Goal: Information Seeking & Learning: Compare options

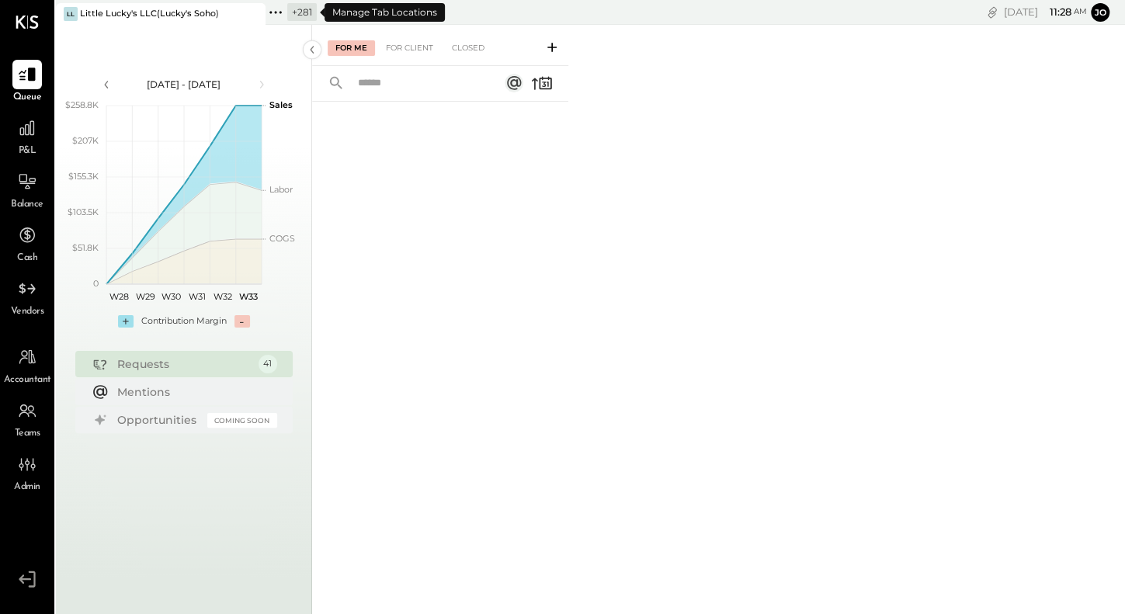
click at [280, 12] on icon at bounding box center [281, 12] width 2 height 2
click at [19, 134] on icon at bounding box center [27, 128] width 16 height 16
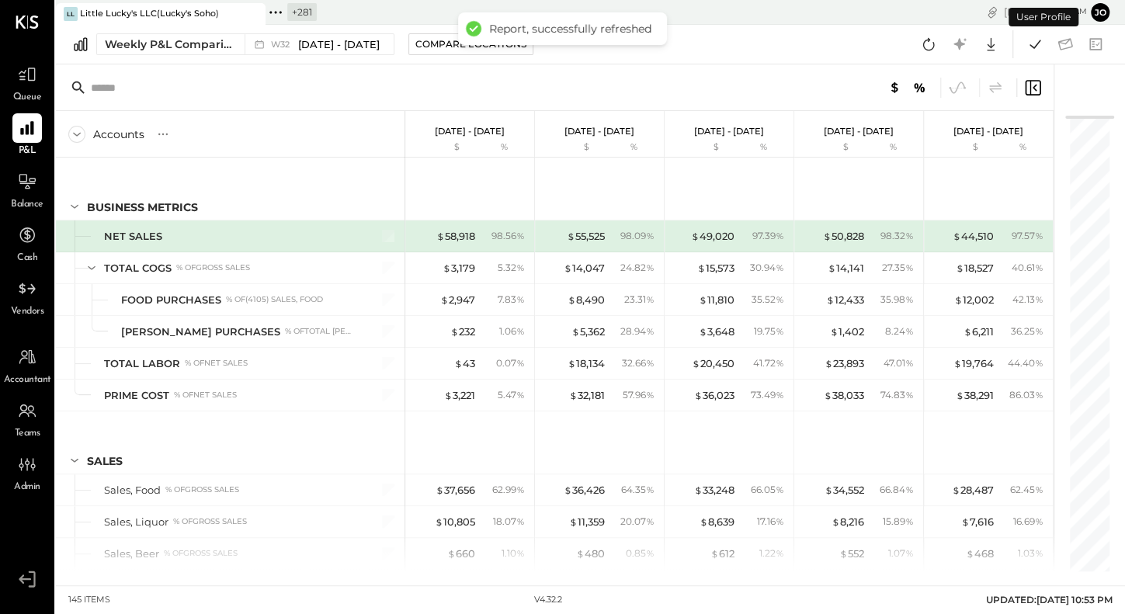
click at [274, 14] on icon at bounding box center [276, 12] width 20 height 20
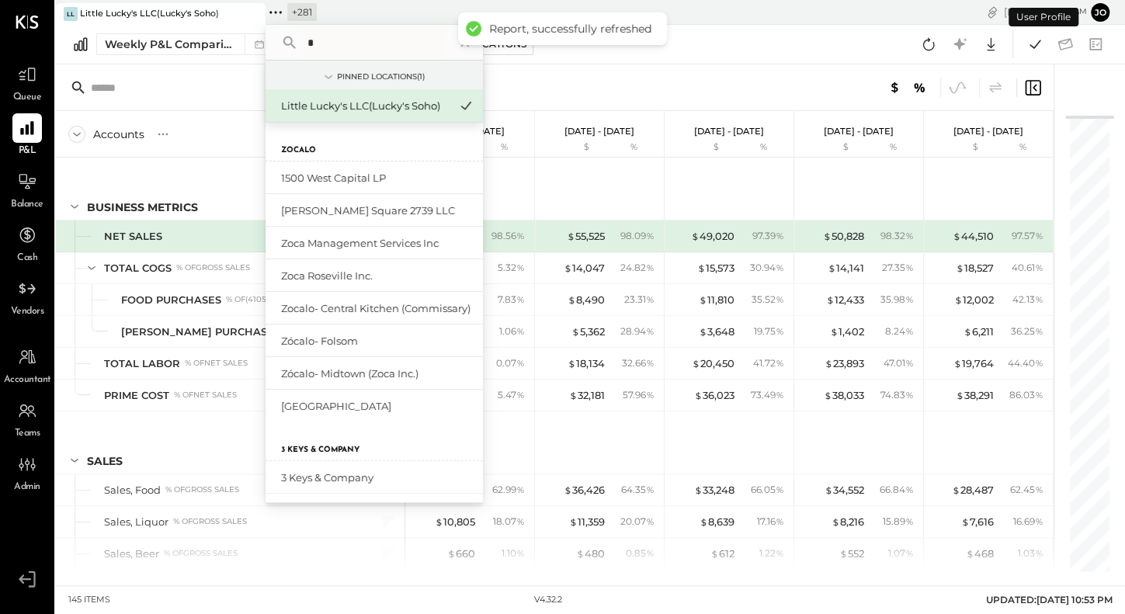
type input "**"
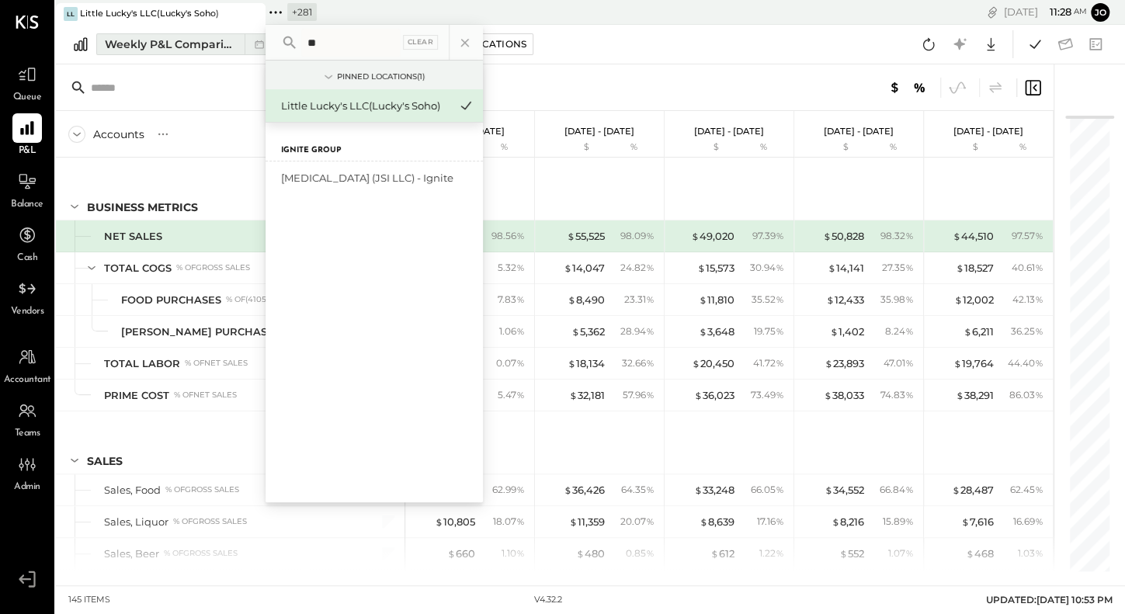
click at [162, 47] on div "Weekly P&L Comparison" at bounding box center [170, 45] width 130 height 16
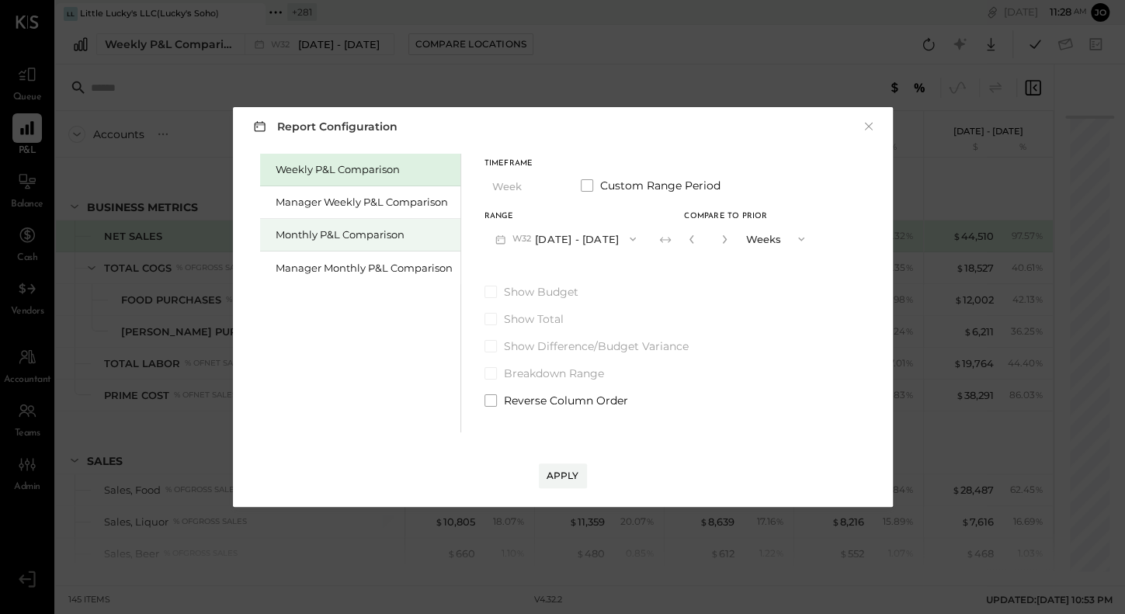
click at [388, 234] on div "Monthly P&L Comparison" at bounding box center [364, 235] width 177 height 15
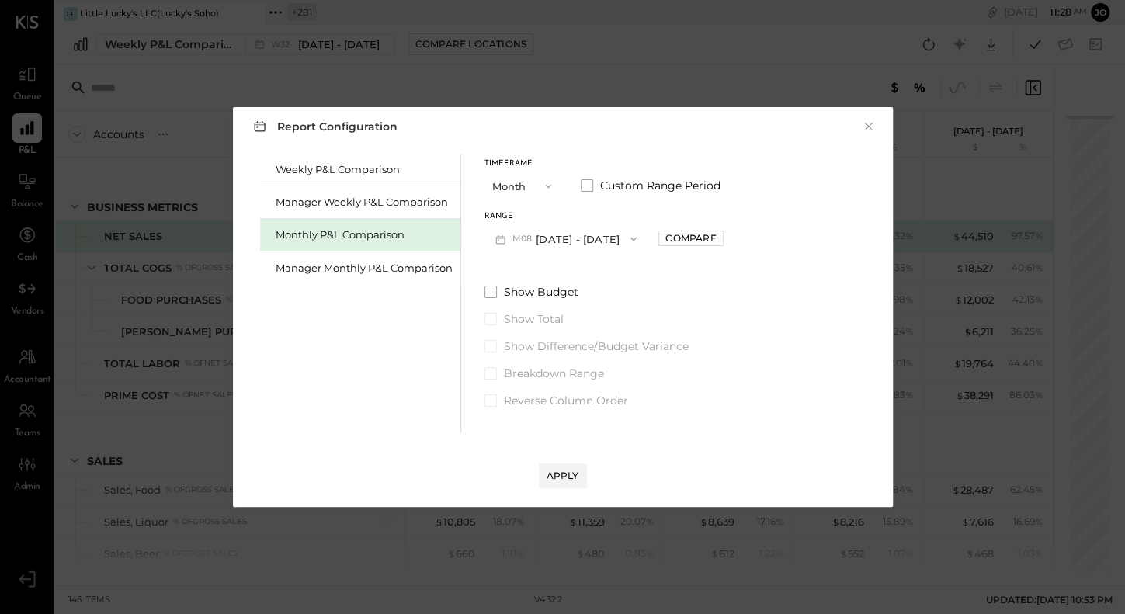
click at [574, 239] on button "M08 [DATE] - [DATE]" at bounding box center [567, 238] width 164 height 29
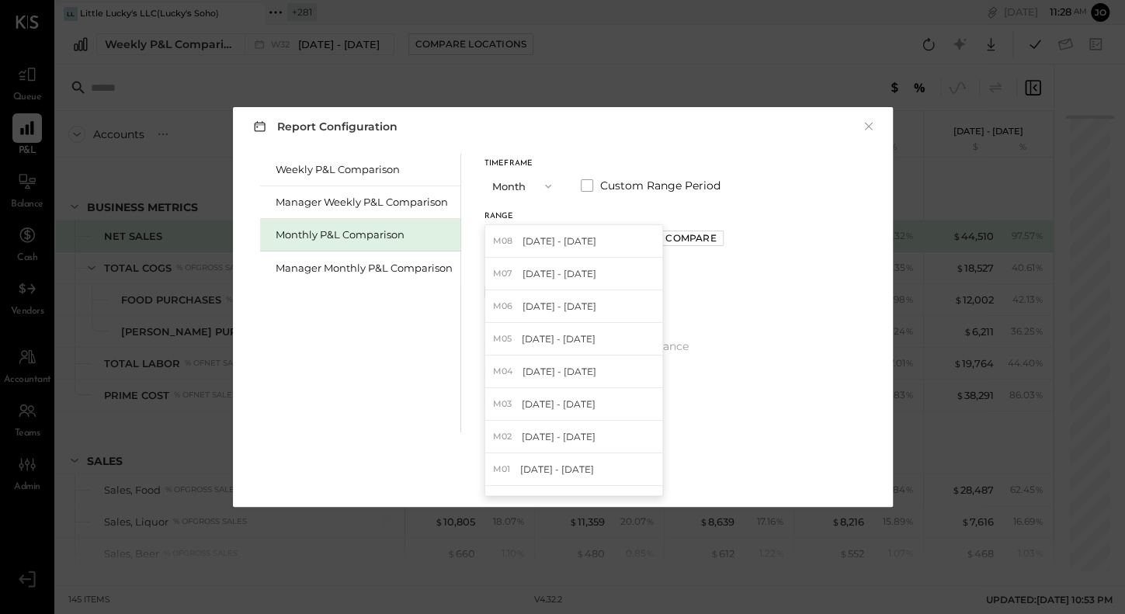
click at [592, 217] on div "Range" at bounding box center [567, 217] width 164 height 8
click at [587, 276] on div "M07 [DATE] - [DATE]" at bounding box center [573, 274] width 177 height 33
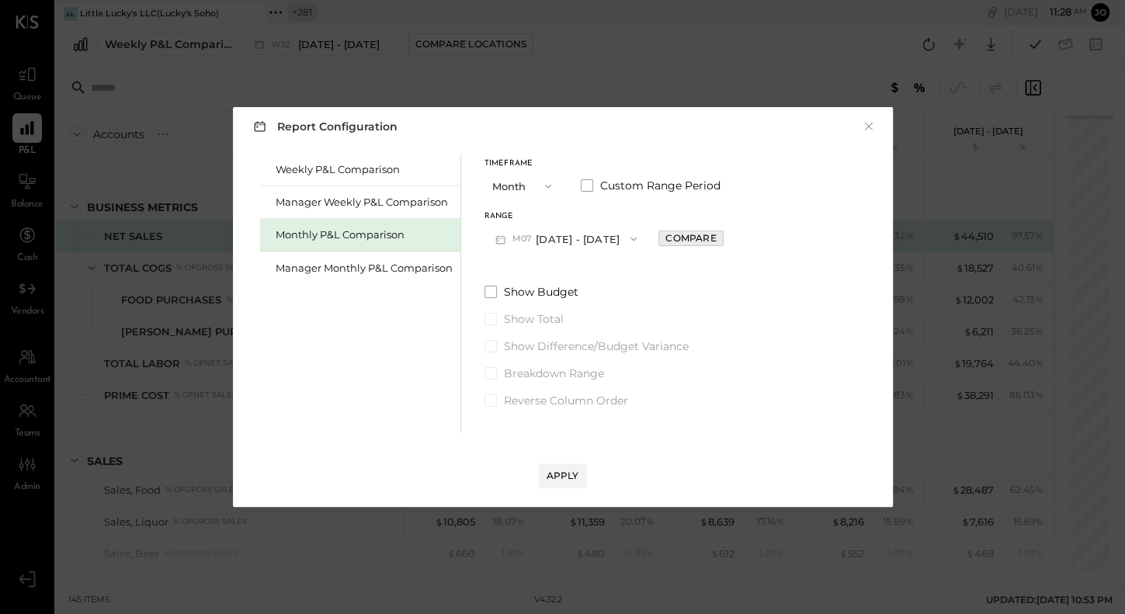
click at [680, 241] on div "Compare" at bounding box center [691, 237] width 50 height 13
click at [719, 244] on button "button" at bounding box center [725, 239] width 12 height 17
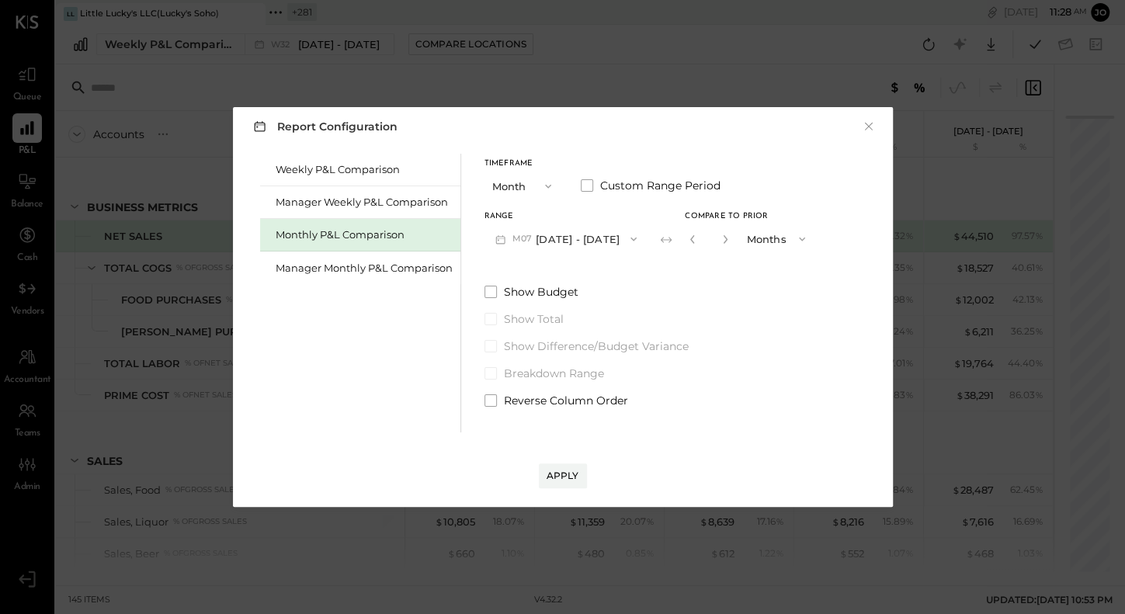
type input "*"
click at [565, 472] on div "Apply" at bounding box center [563, 475] width 33 height 13
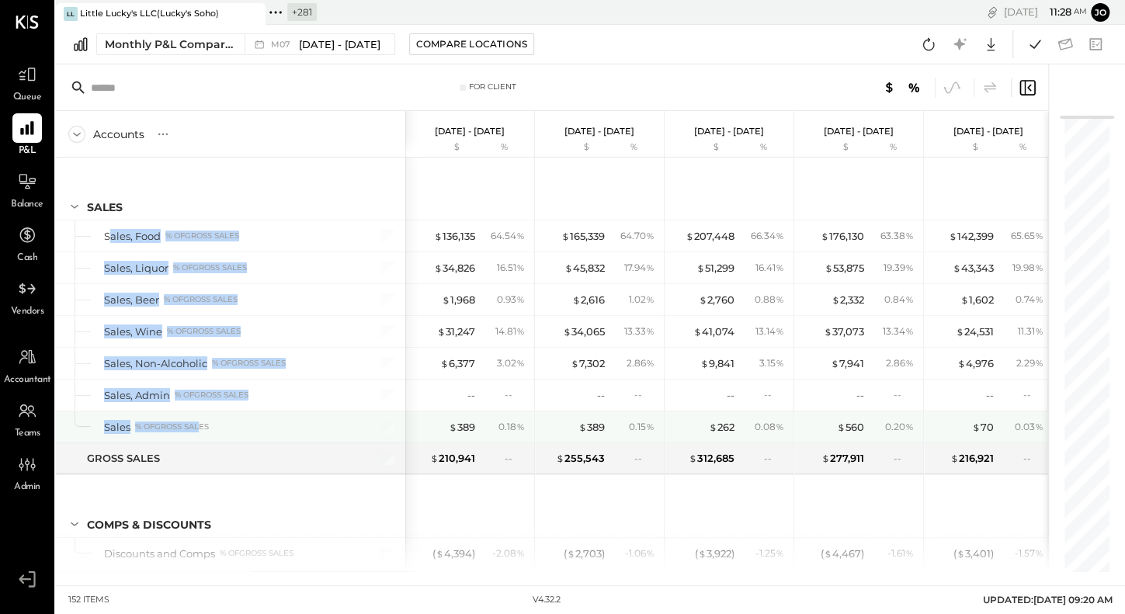
drag, startPoint x: 110, startPoint y: 236, endPoint x: 202, endPoint y: 422, distance: 207.4
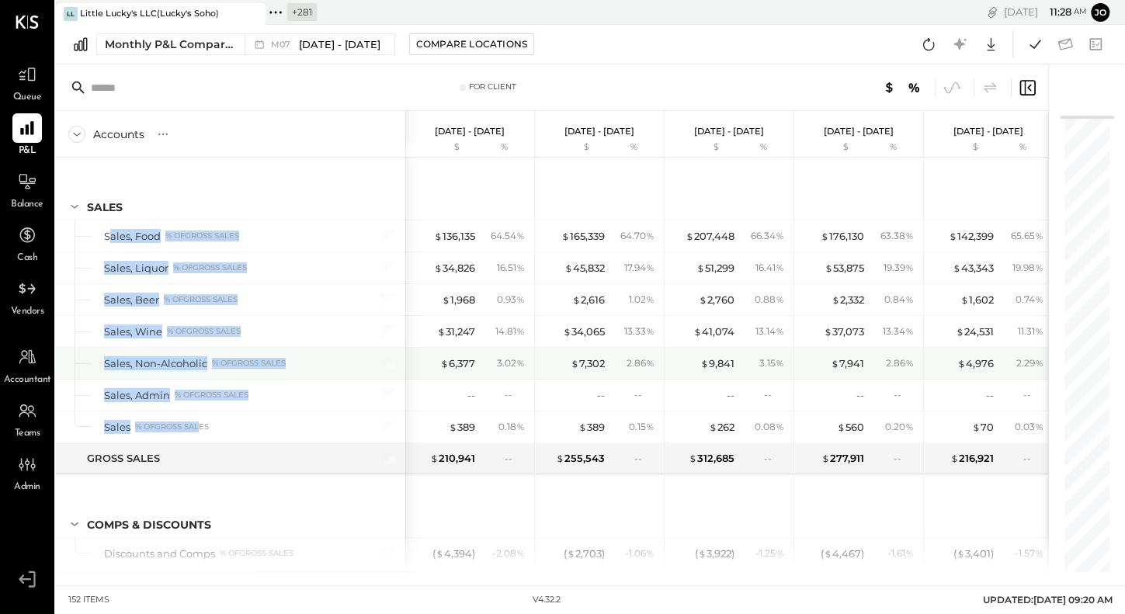
click at [221, 353] on div "Sales, Non-Alcoholic % of GROSS SALES" at bounding box center [230, 363] width 349 height 31
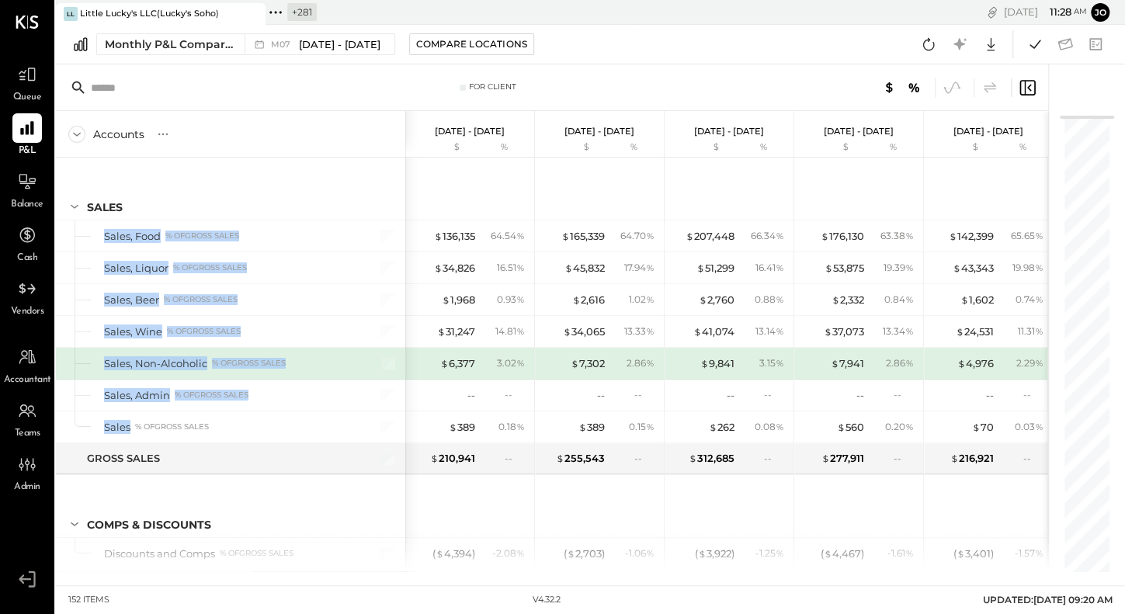
drag, startPoint x: 104, startPoint y: 235, endPoint x: 211, endPoint y: 410, distance: 205.0
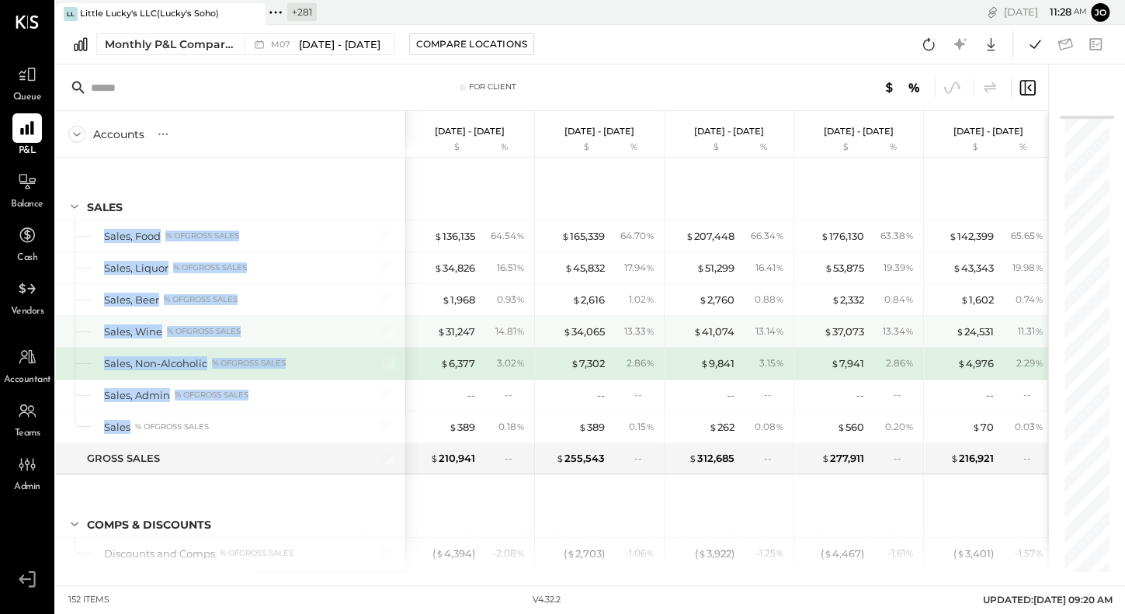
click at [302, 340] on div "Sales, Wine % of GROSS SALES" at bounding box center [230, 331] width 349 height 31
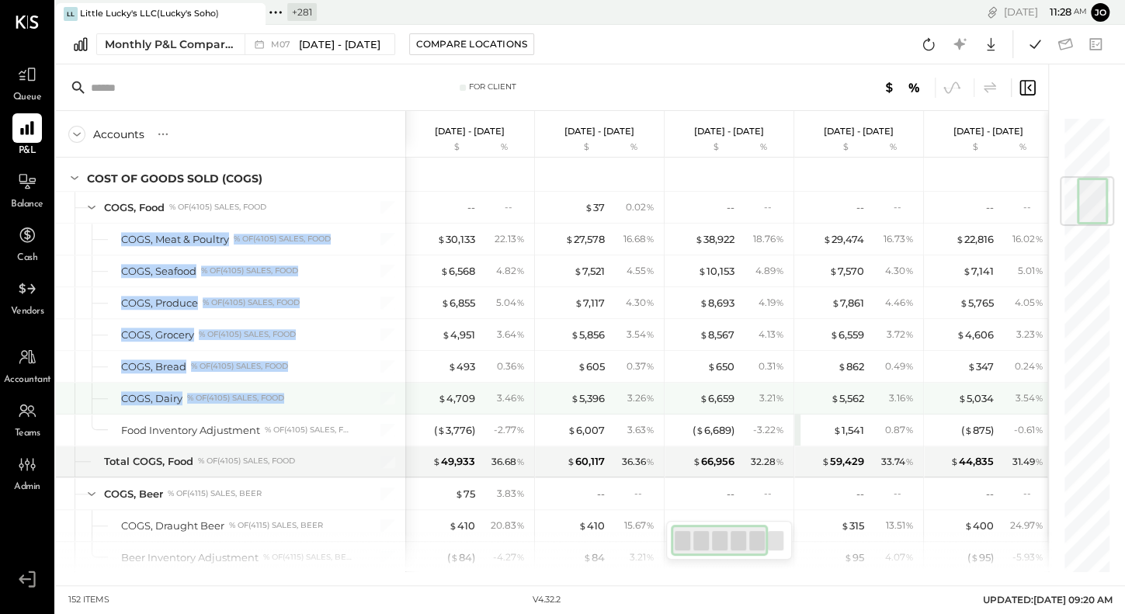
drag, startPoint x: 120, startPoint y: 233, endPoint x: 302, endPoint y: 391, distance: 240.6
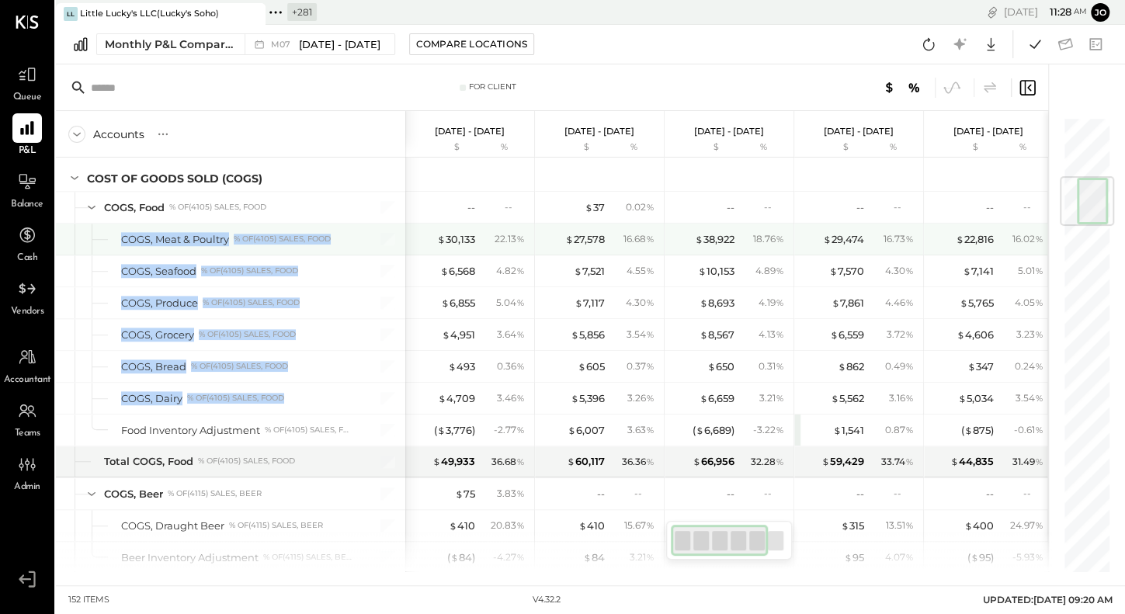
click at [162, 237] on div "COGS, Meat & Poultry" at bounding box center [175, 239] width 108 height 15
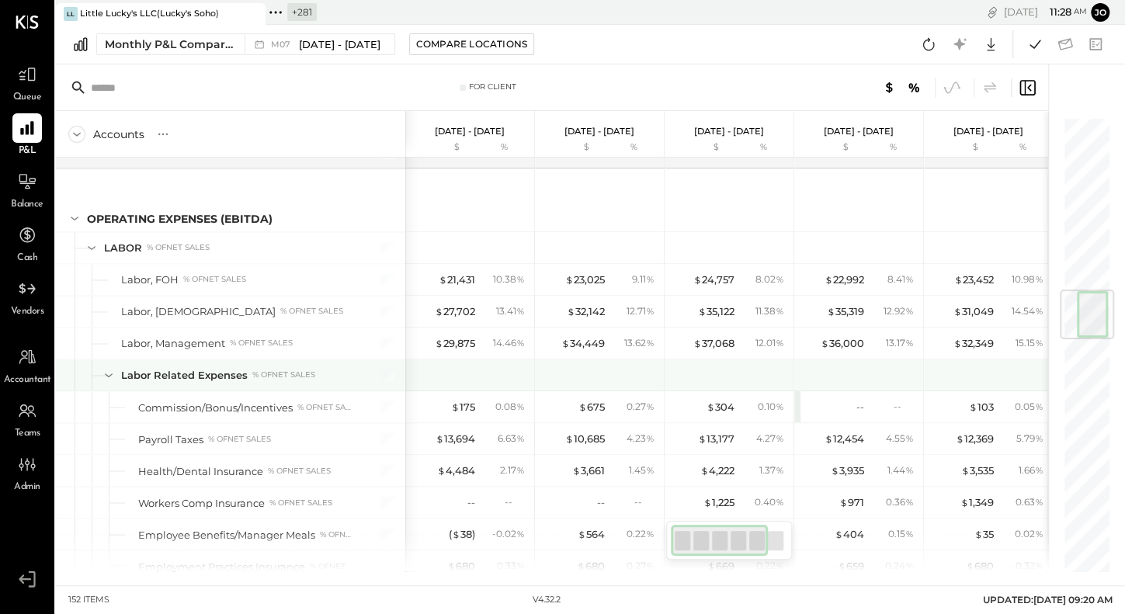
scroll to position [1452, 0]
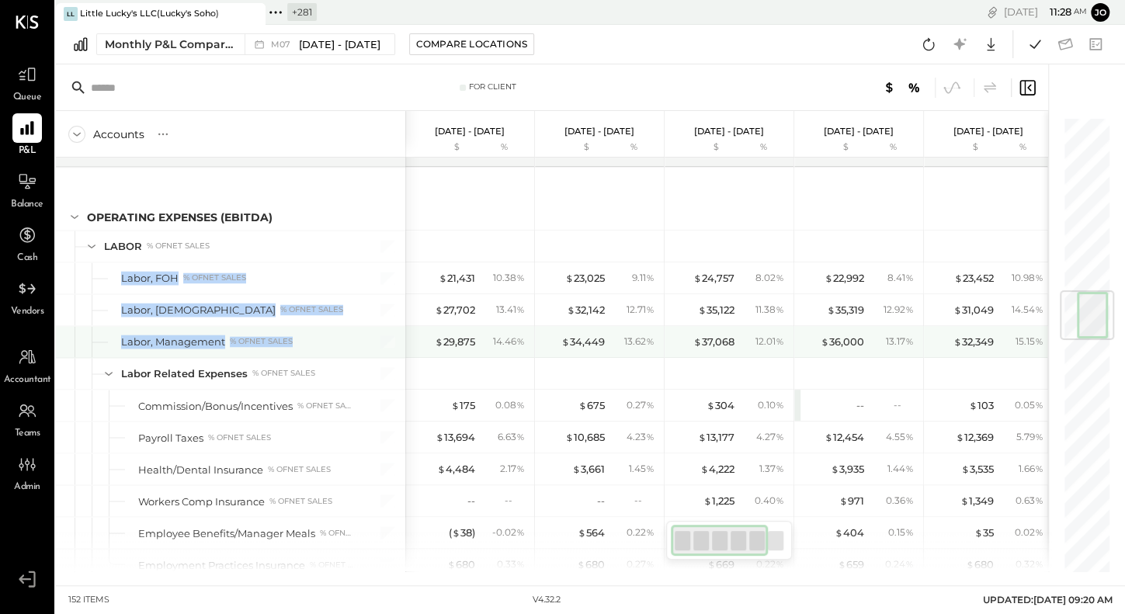
drag, startPoint x: 120, startPoint y: 263, endPoint x: 299, endPoint y: 332, distance: 192.0
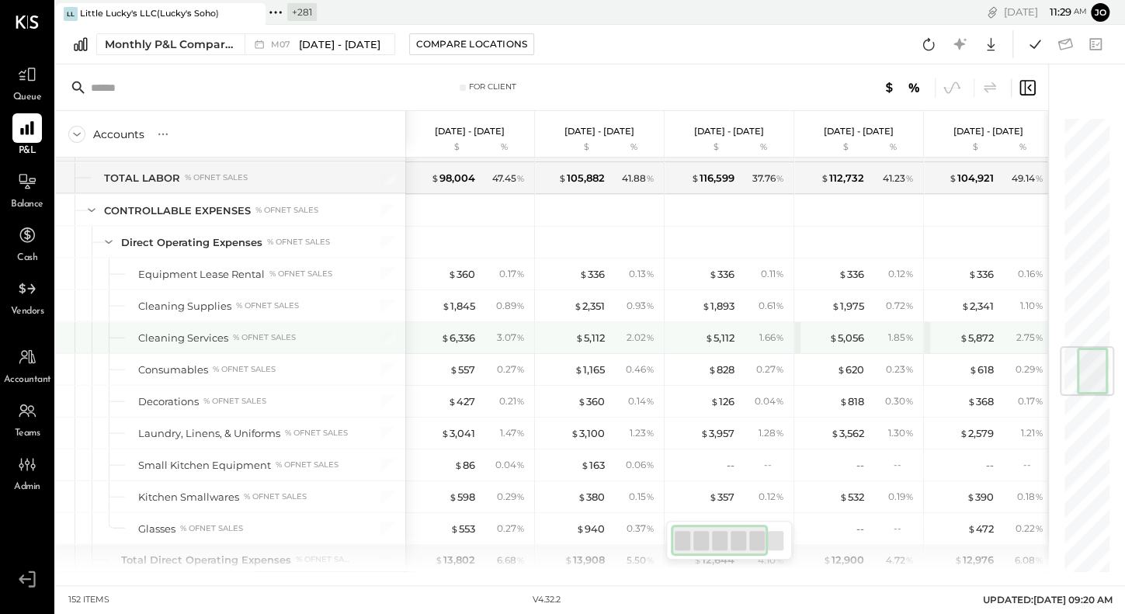
scroll to position [1921, 0]
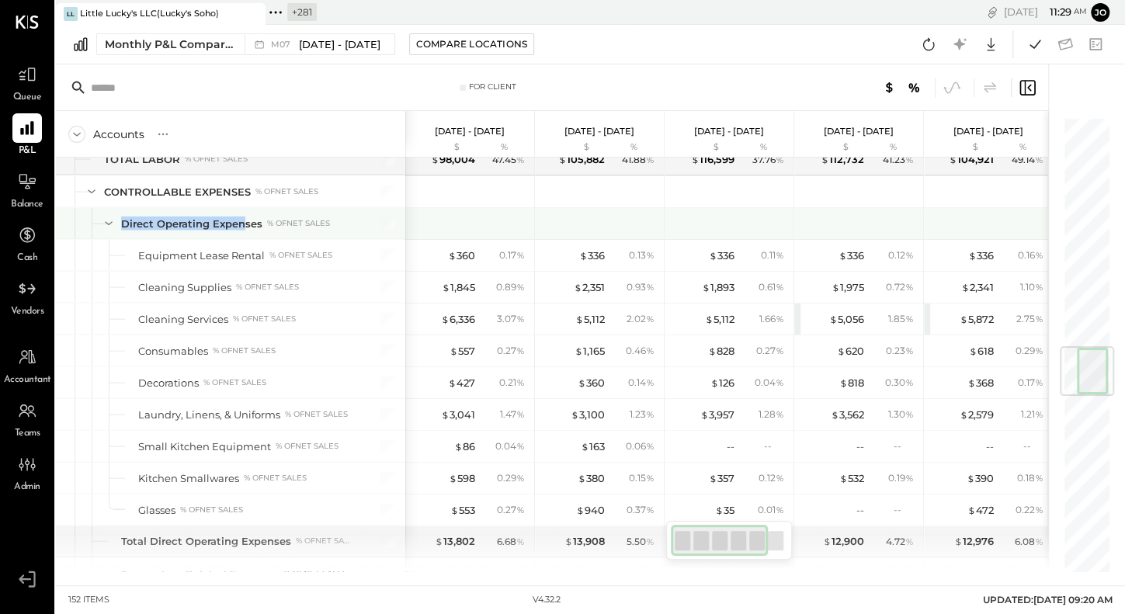
drag, startPoint x: 122, startPoint y: 210, endPoint x: 244, endPoint y: 210, distance: 121.9
click at [244, 217] on div "Direct Operating Expenses" at bounding box center [191, 224] width 141 height 15
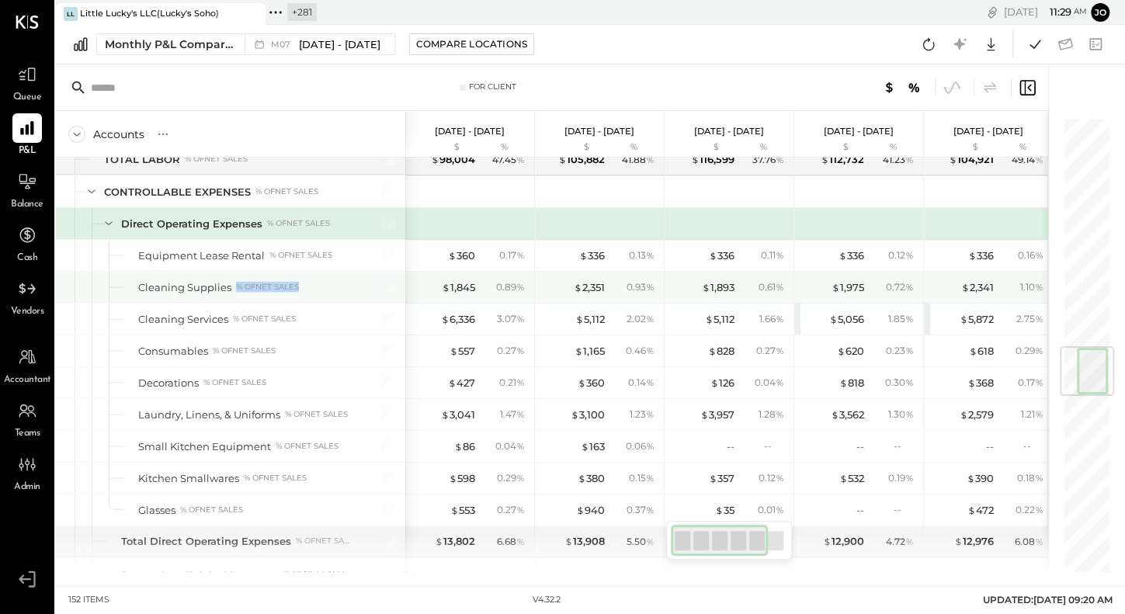
drag, startPoint x: 167, startPoint y: 279, endPoint x: 258, endPoint y: 280, distance: 90.9
click at [258, 279] on div "Cleaning Supplies % of NET SALES" at bounding box center [230, 287] width 349 height 31
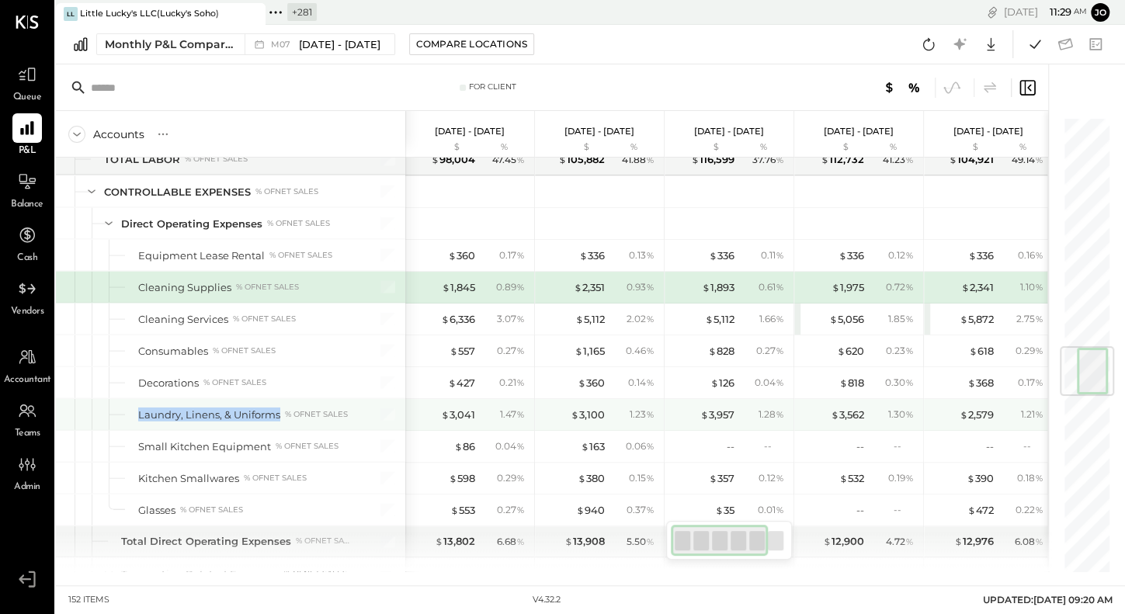
drag, startPoint x: 138, startPoint y: 389, endPoint x: 325, endPoint y: 389, distance: 186.4
click at [325, 399] on div "Laundry, Linens, & Uniforms % of NET SALES" at bounding box center [230, 414] width 349 height 31
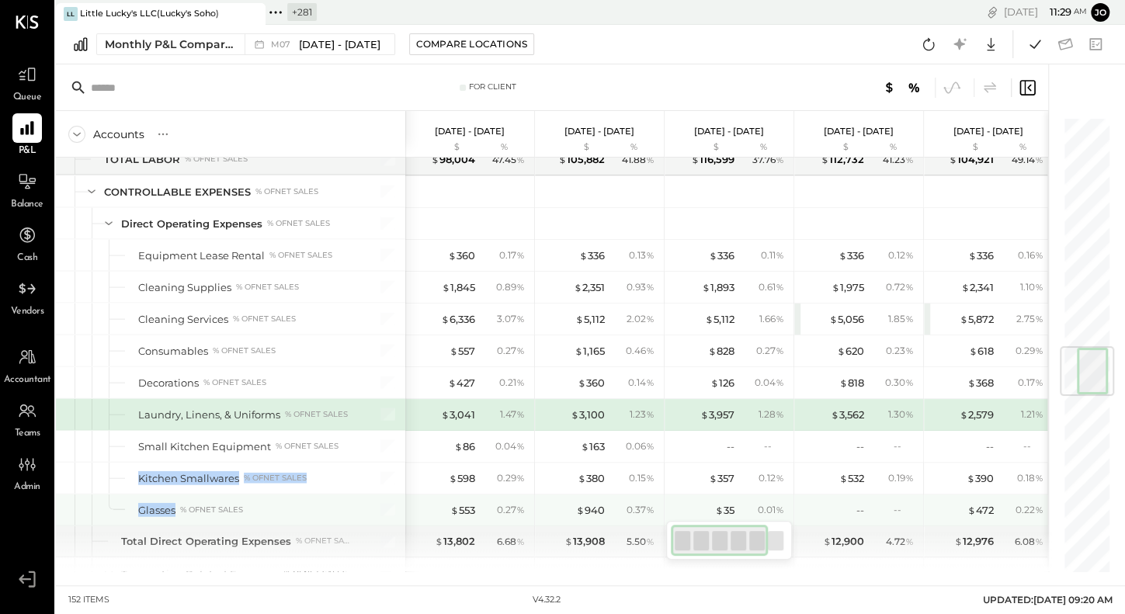
drag, startPoint x: 135, startPoint y: 460, endPoint x: 332, endPoint y: 482, distance: 197.7
click at [332, 482] on div "SALES Sales, Food % of GROSS SALES Sales, Liquor % of GROSS SALES Sales, Beer %…" at bounding box center [230, 336] width 349 height 4198
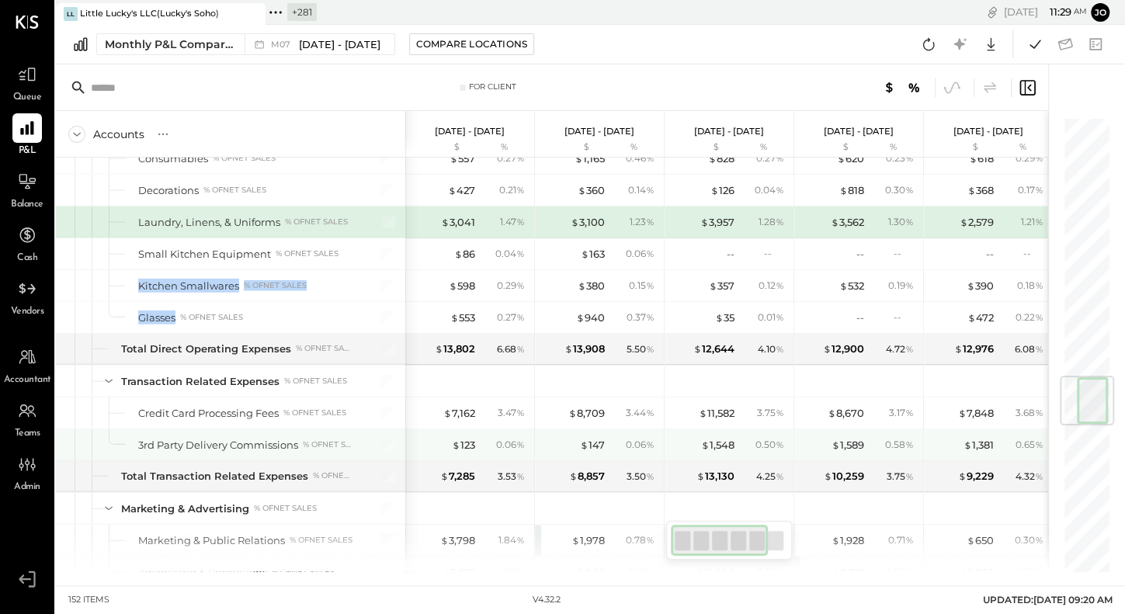
scroll to position [2176, 0]
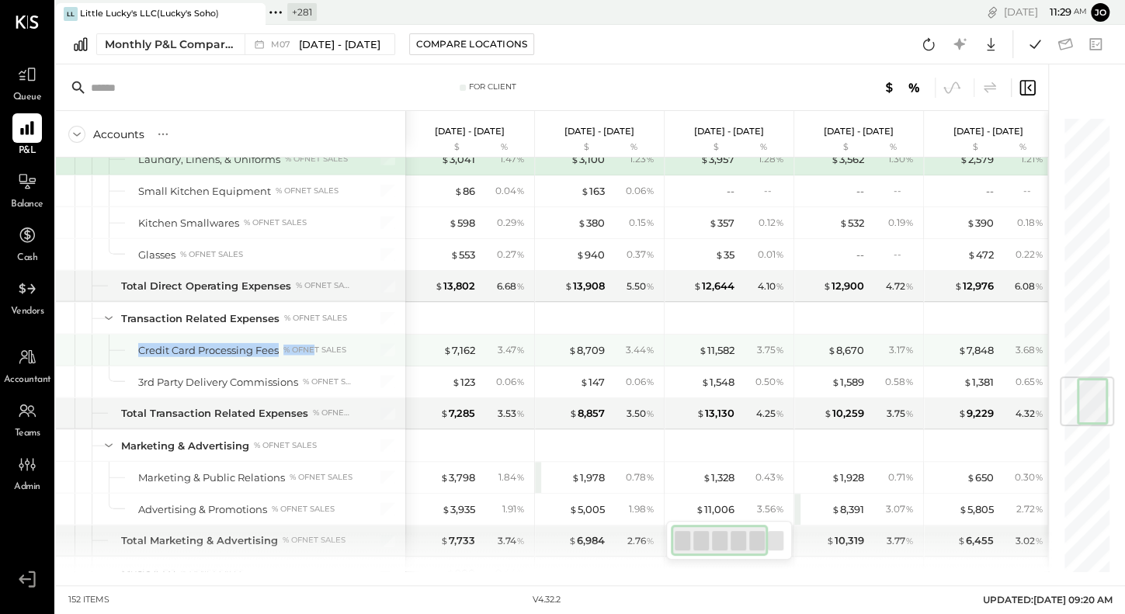
drag, startPoint x: 134, startPoint y: 332, endPoint x: 316, endPoint y: 332, distance: 182.5
click at [316, 335] on div "Credit Card Processing Fees % of NET SALES" at bounding box center [230, 350] width 349 height 31
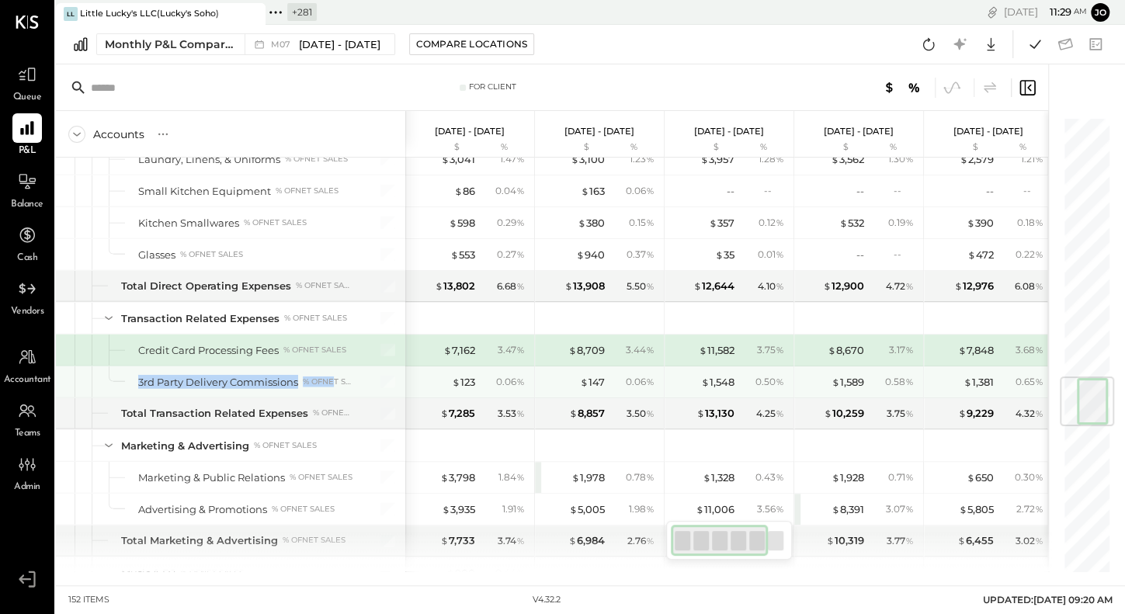
drag, startPoint x: 139, startPoint y: 360, endPoint x: 336, endPoint y: 362, distance: 196.5
click at [336, 375] on div "3rd Party Delivery Commissions % of NET SALES" at bounding box center [245, 382] width 215 height 15
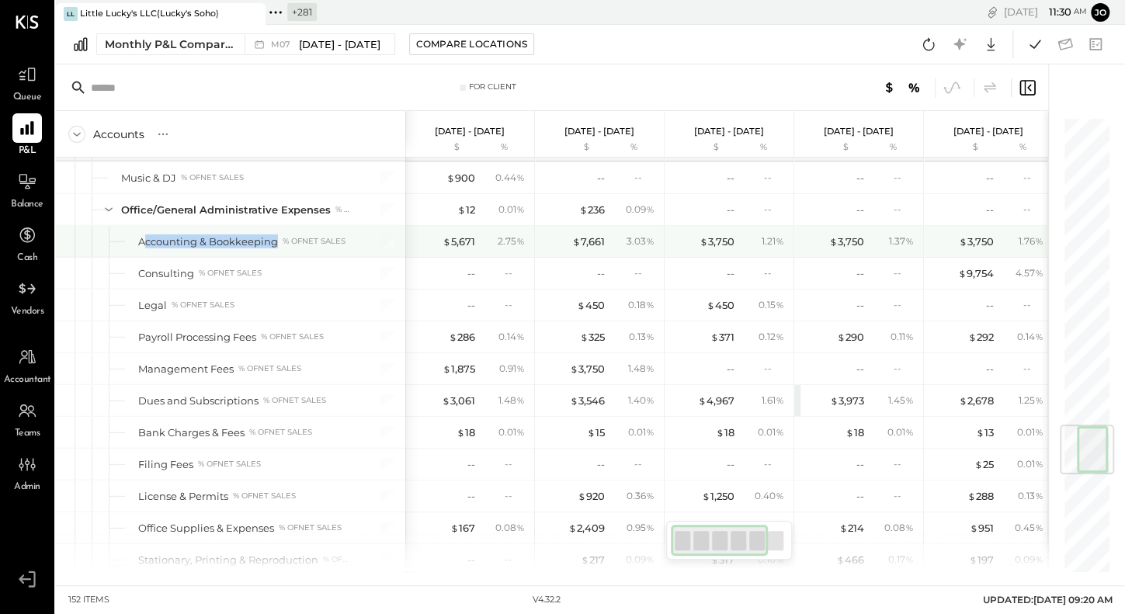
drag, startPoint x: 144, startPoint y: 214, endPoint x: 297, endPoint y: 214, distance: 153.8
click at [297, 235] on div "Accounting & Bookkeeping % of NET SALES" at bounding box center [245, 242] width 215 height 15
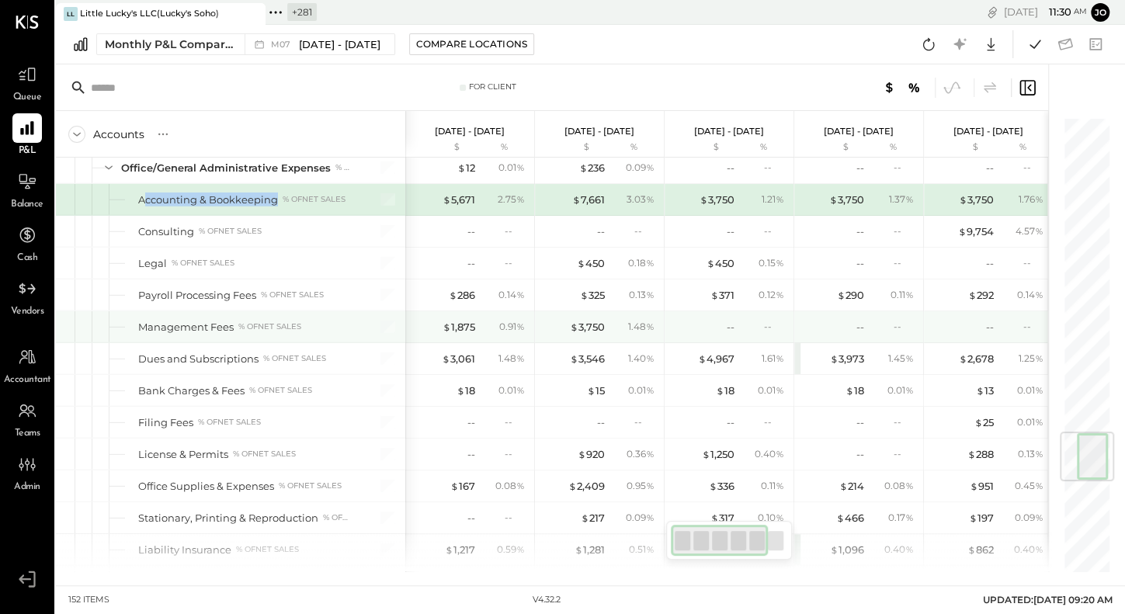
scroll to position [2637, 0]
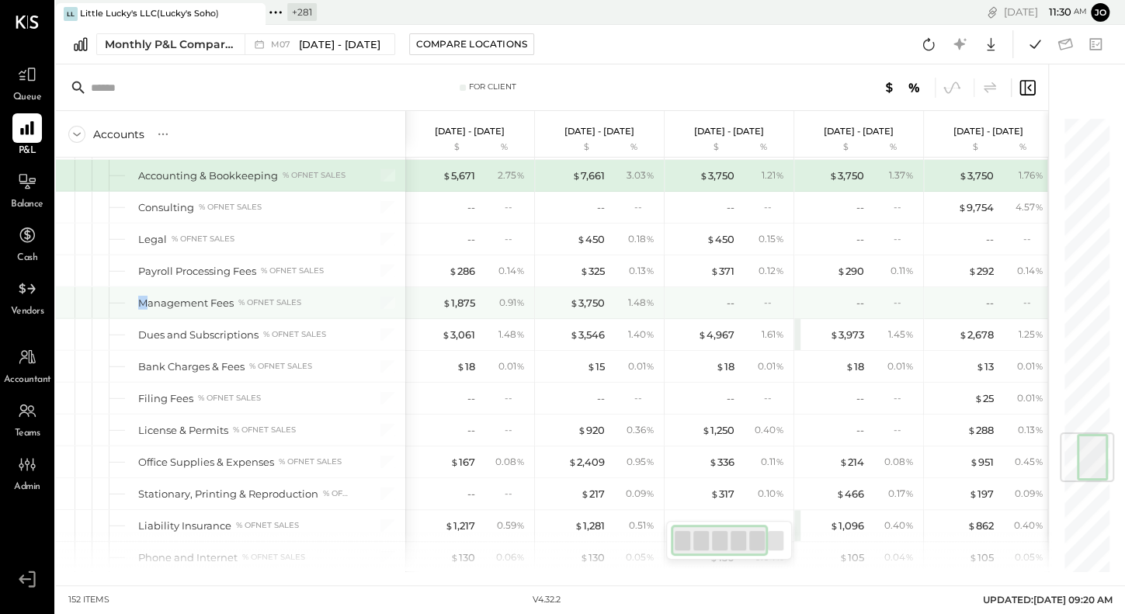
drag, startPoint x: 133, startPoint y: 282, endPoint x: 144, endPoint y: 283, distance: 11.8
click at [144, 287] on div "Management Fees % of NET SALES" at bounding box center [230, 302] width 349 height 31
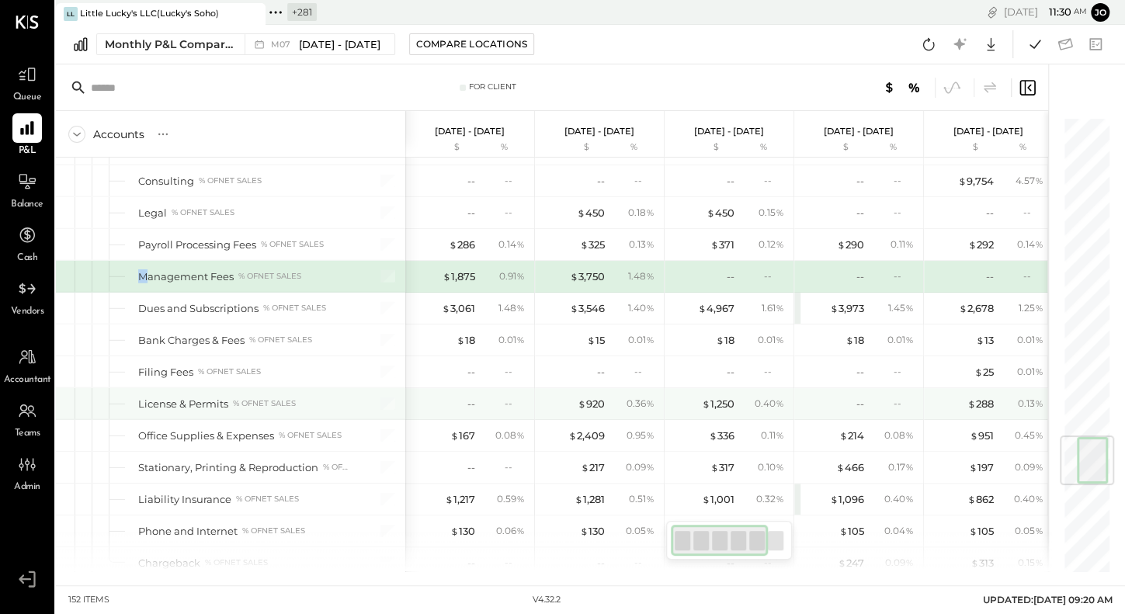
scroll to position [2662, 0]
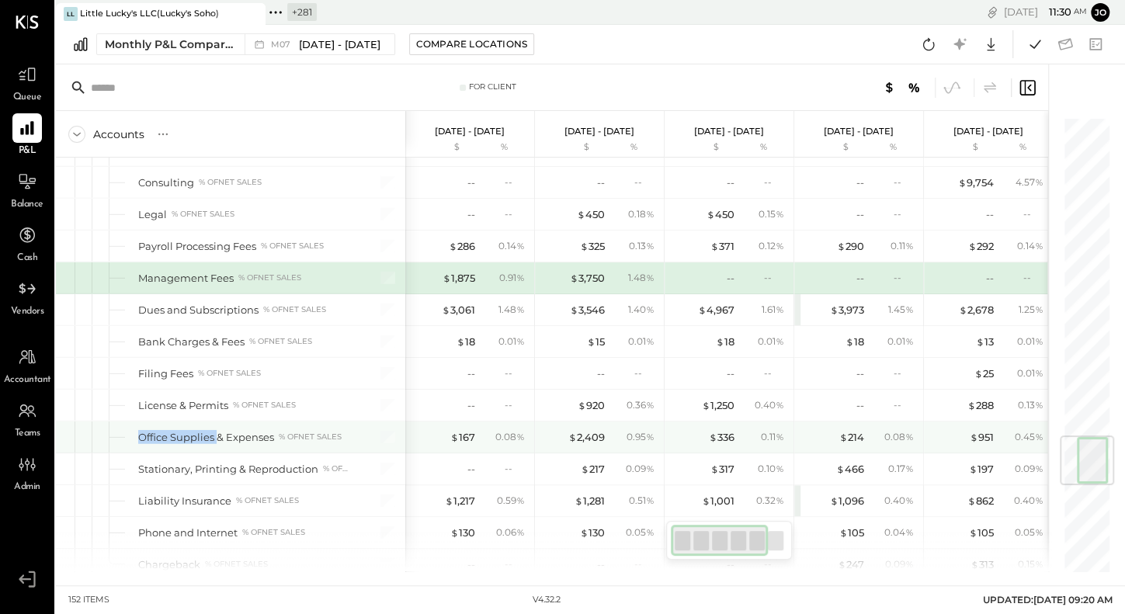
click at [215, 422] on div "Office Supplies & Expenses % of NET SALES" at bounding box center [230, 437] width 349 height 31
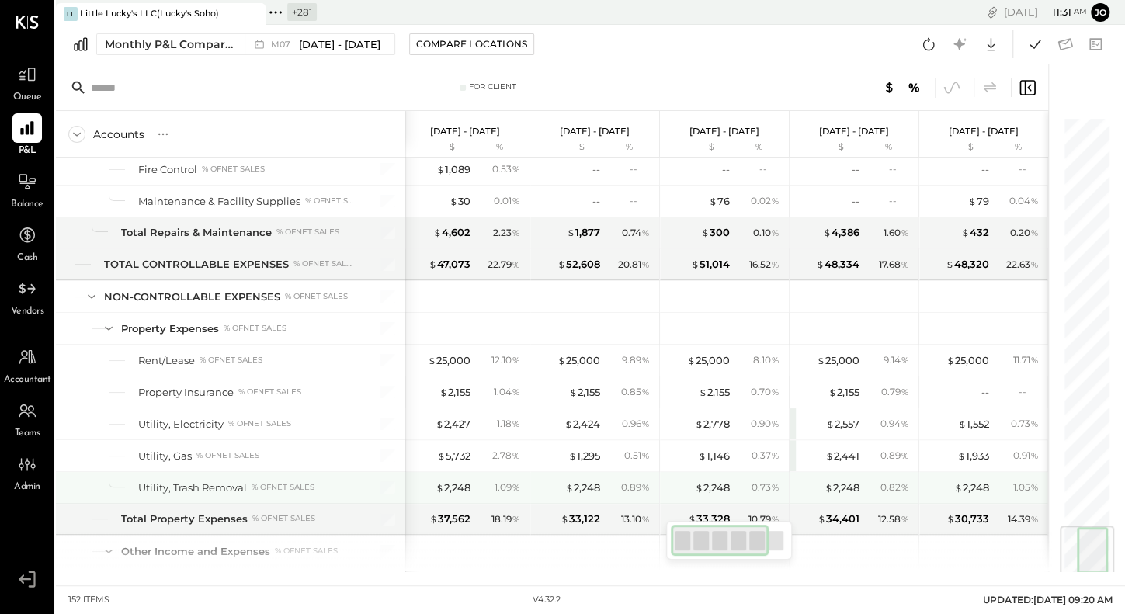
scroll to position [3432, 0]
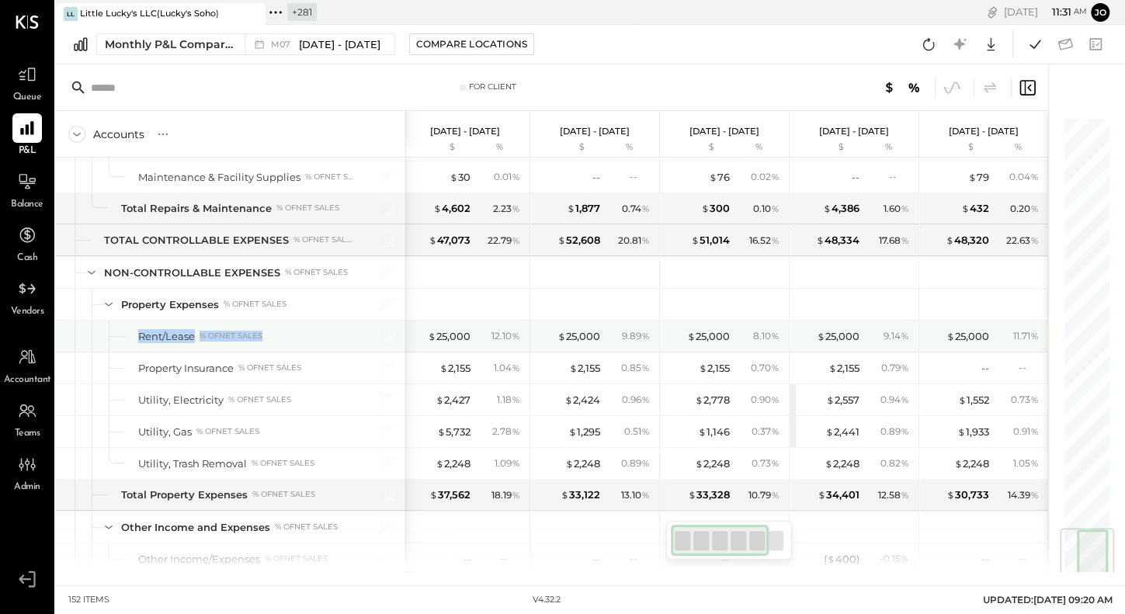
drag, startPoint x: 126, startPoint y: 308, endPoint x: 203, endPoint y: 328, distance: 79.3
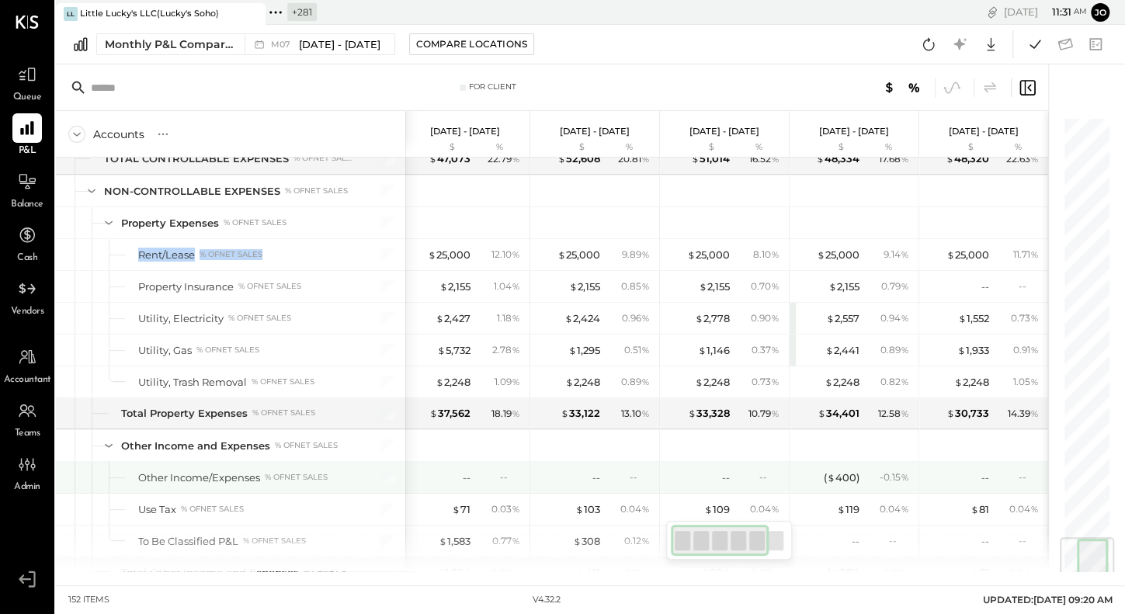
scroll to position [3510, 0]
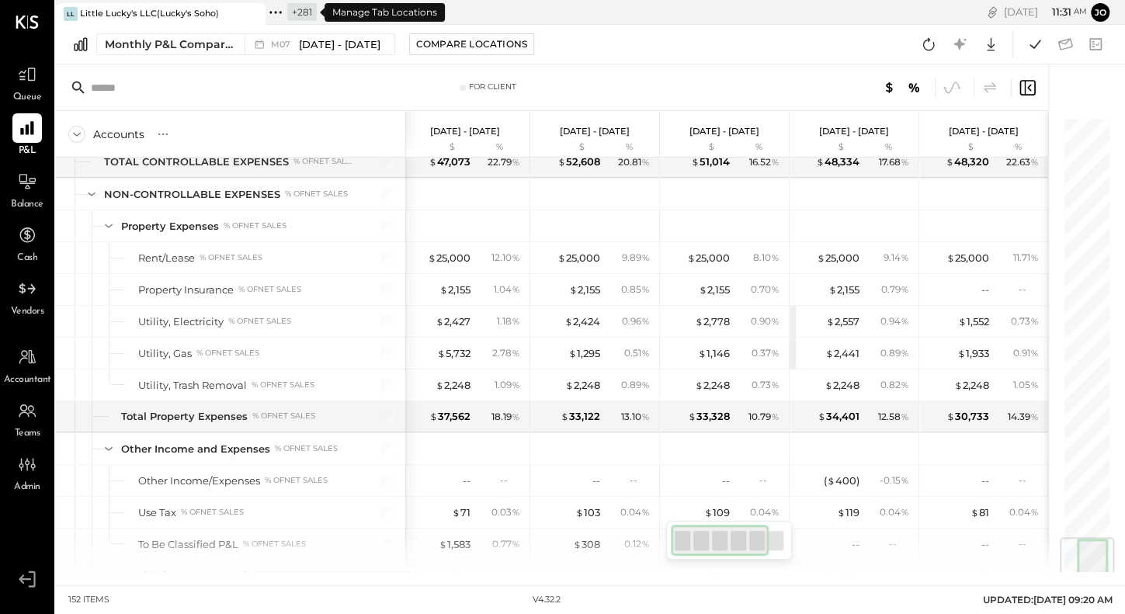
click at [275, 19] on icon at bounding box center [276, 12] width 20 height 20
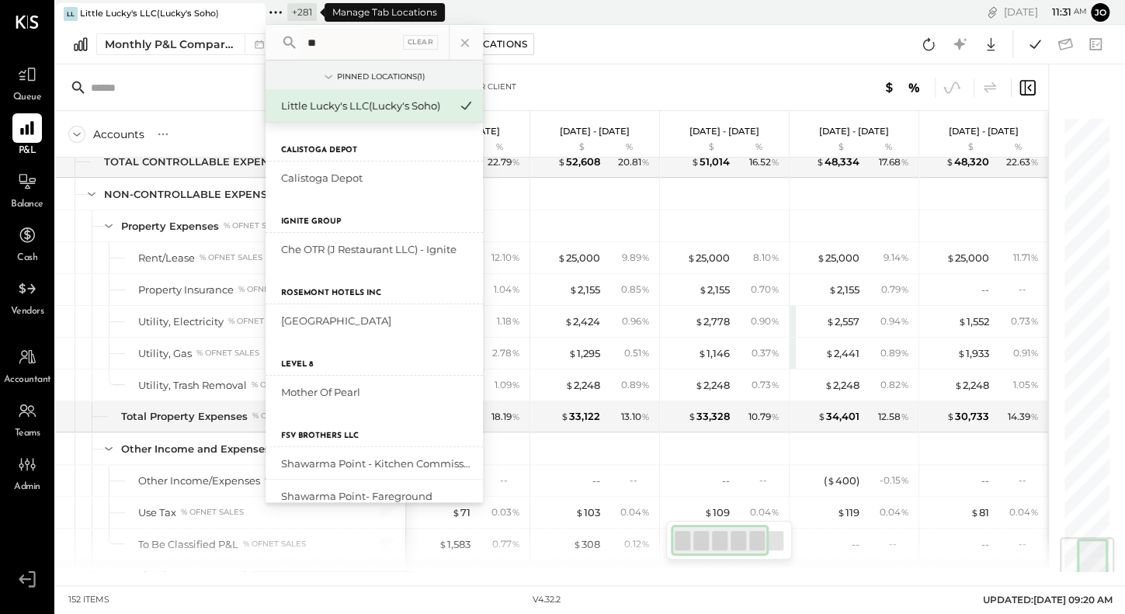
type input "*"
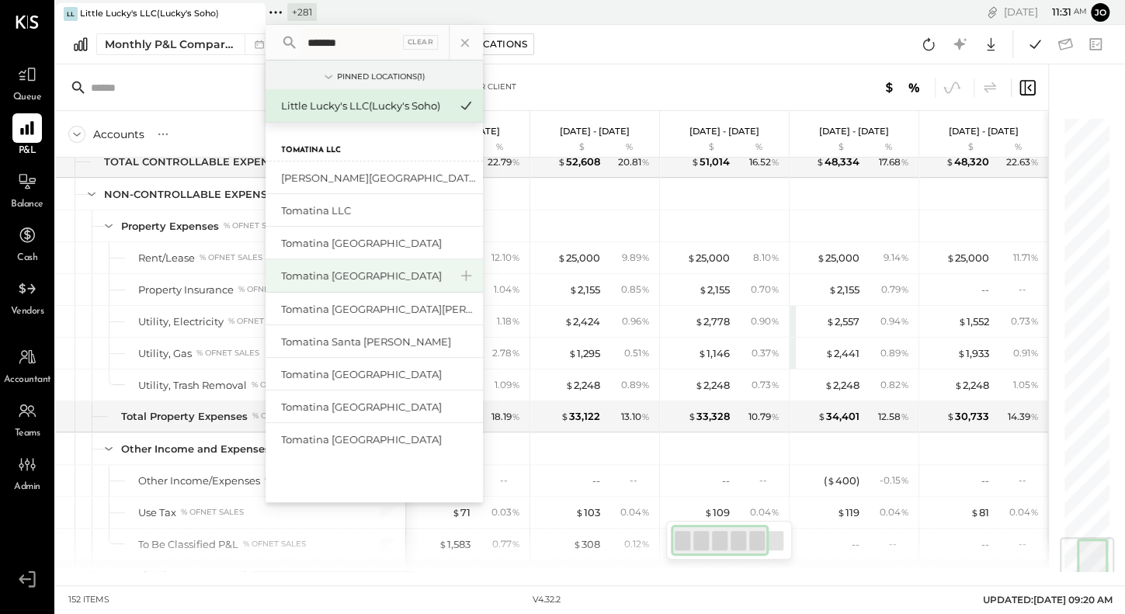
type input "*******"
click at [372, 273] on div "Tomatina [GEOGRAPHIC_DATA]" at bounding box center [365, 276] width 168 height 15
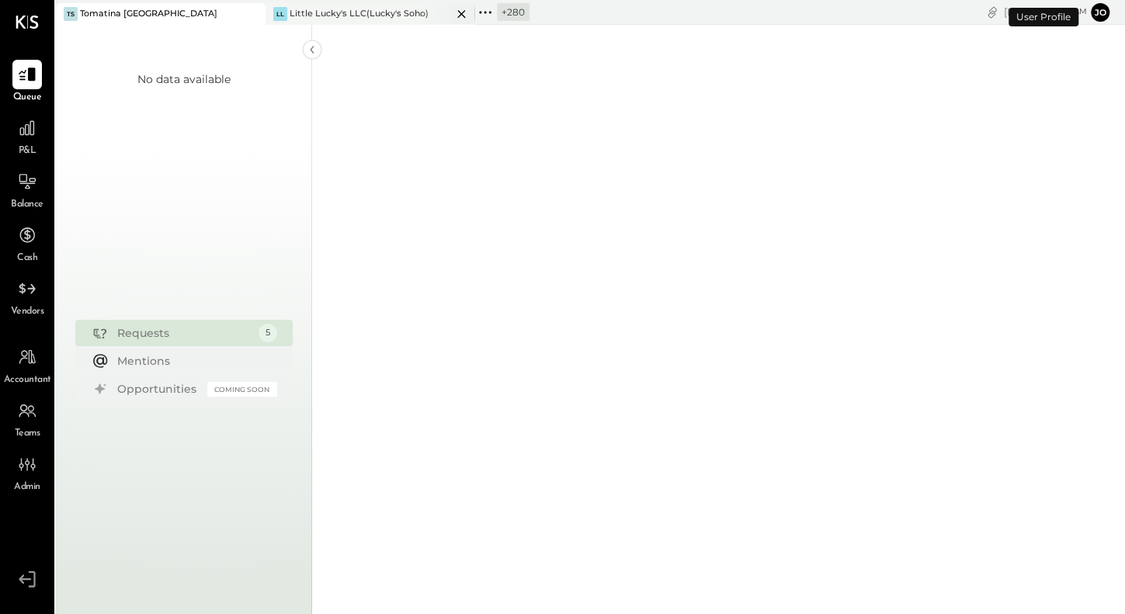
click at [464, 14] on icon at bounding box center [461, 14] width 19 height 19
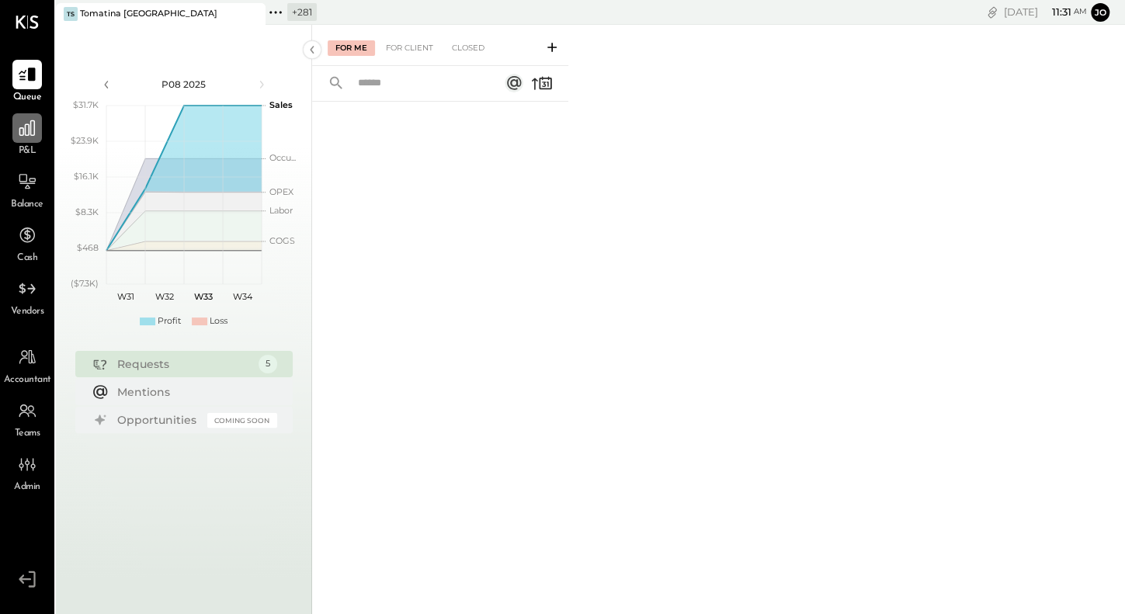
click at [30, 131] on icon at bounding box center [27, 128] width 20 height 20
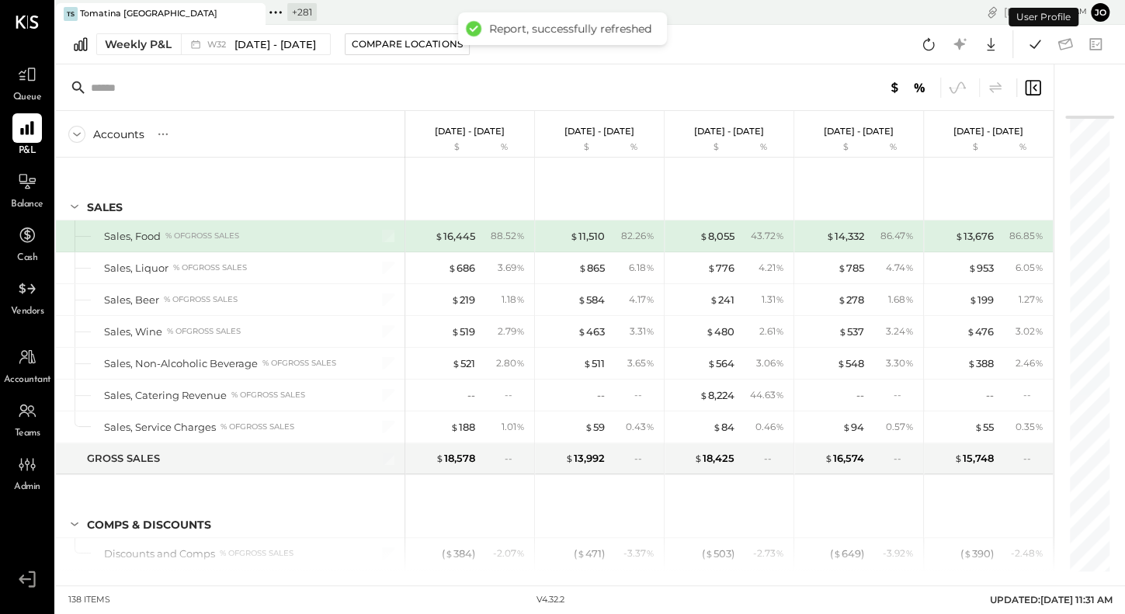
click at [232, 58] on div "Weekly P&L W32 [DATE] - [DATE] Compare Locations Google Sheets Excel" at bounding box center [590, 45] width 1069 height 40
click at [229, 48] on div "W32 [DATE] - [DATE]" at bounding box center [261, 44] width 109 height 15
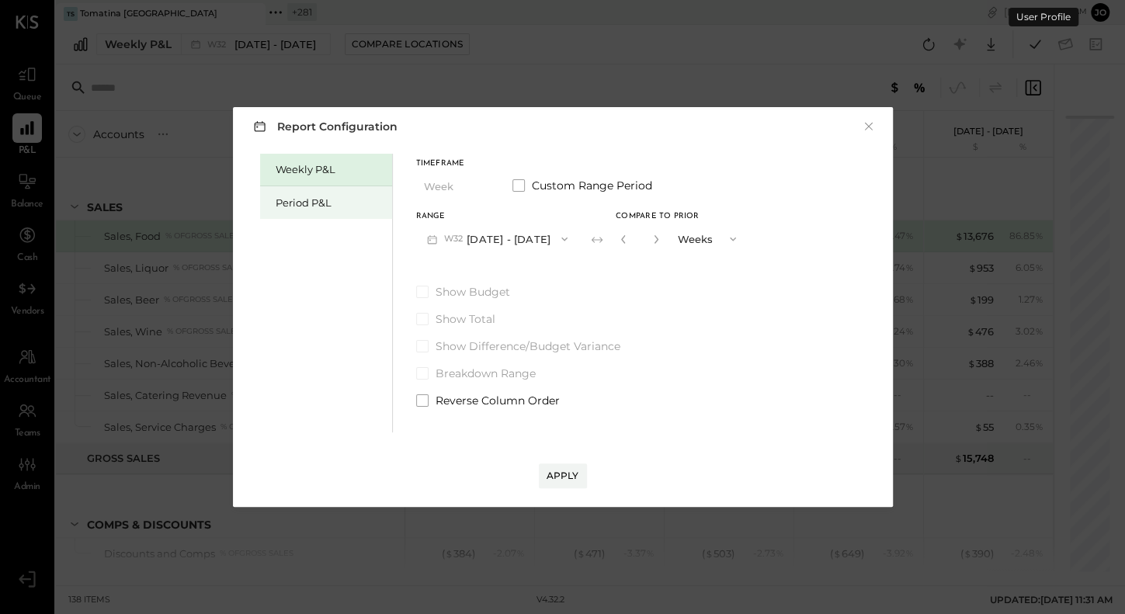
click at [338, 201] on div "Period P&L" at bounding box center [330, 203] width 109 height 15
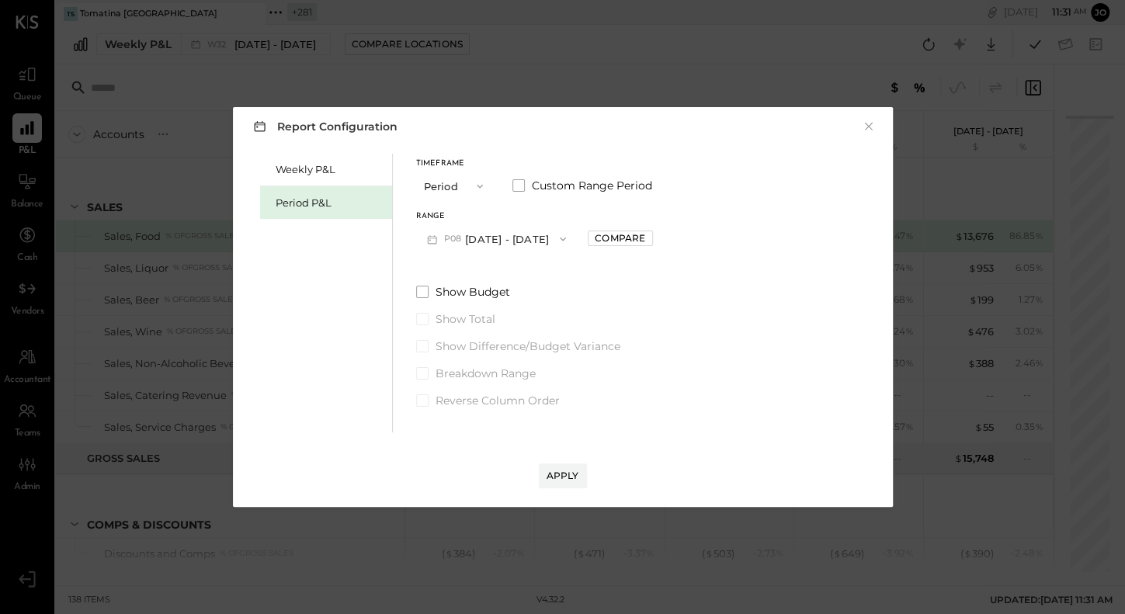
click at [502, 237] on button "P08 [DATE] - [DATE]" at bounding box center [497, 238] width 162 height 29
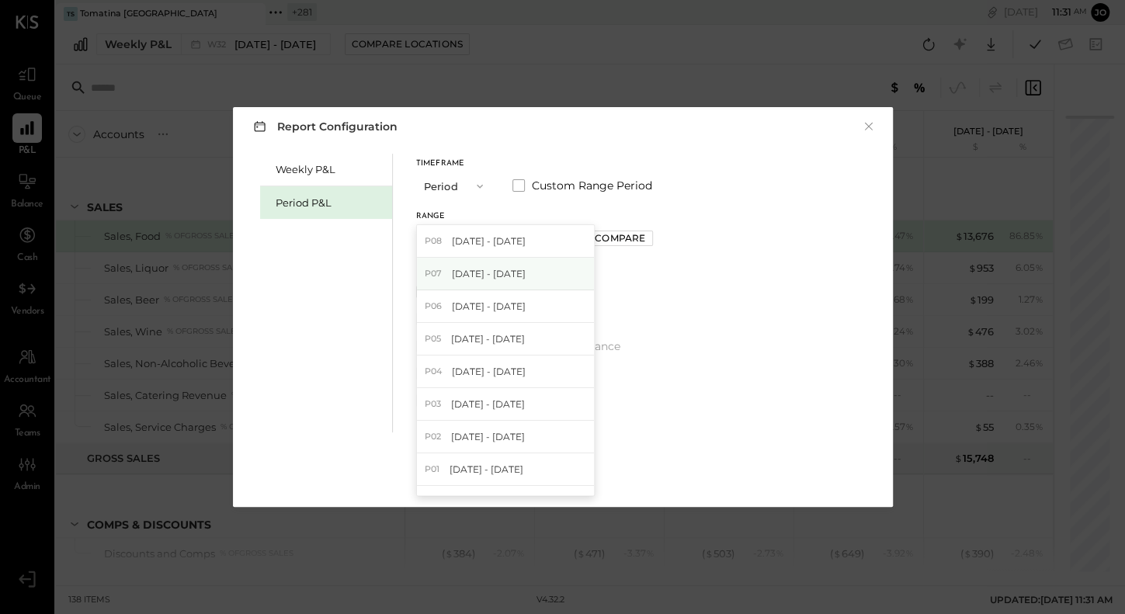
click at [515, 263] on div "P07 [DATE] - [DATE]" at bounding box center [505, 274] width 177 height 33
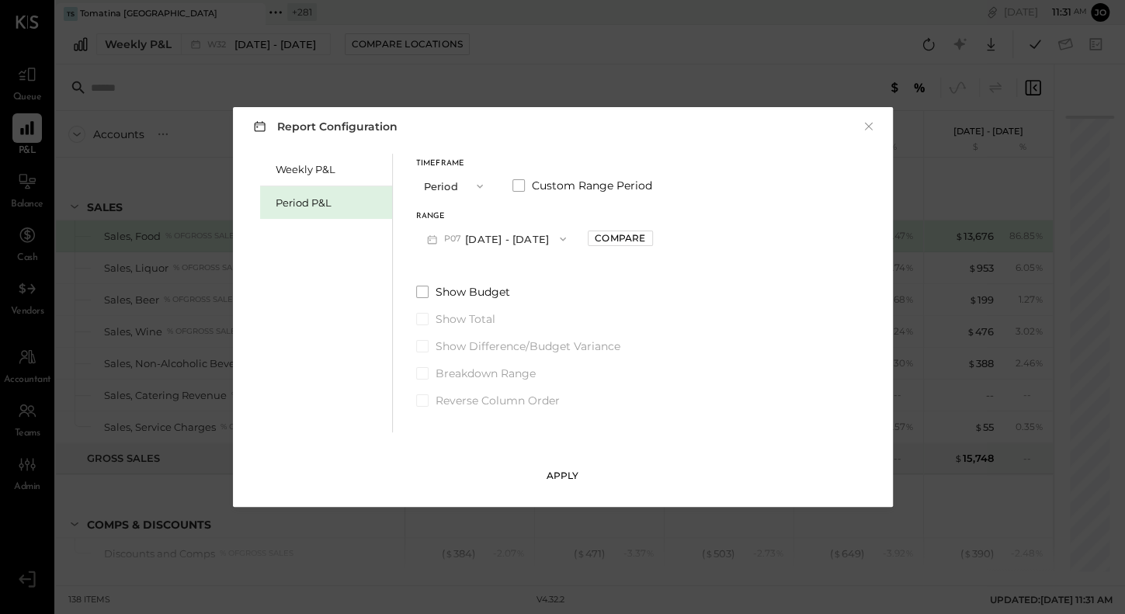
click at [577, 471] on div "Apply" at bounding box center [563, 475] width 33 height 13
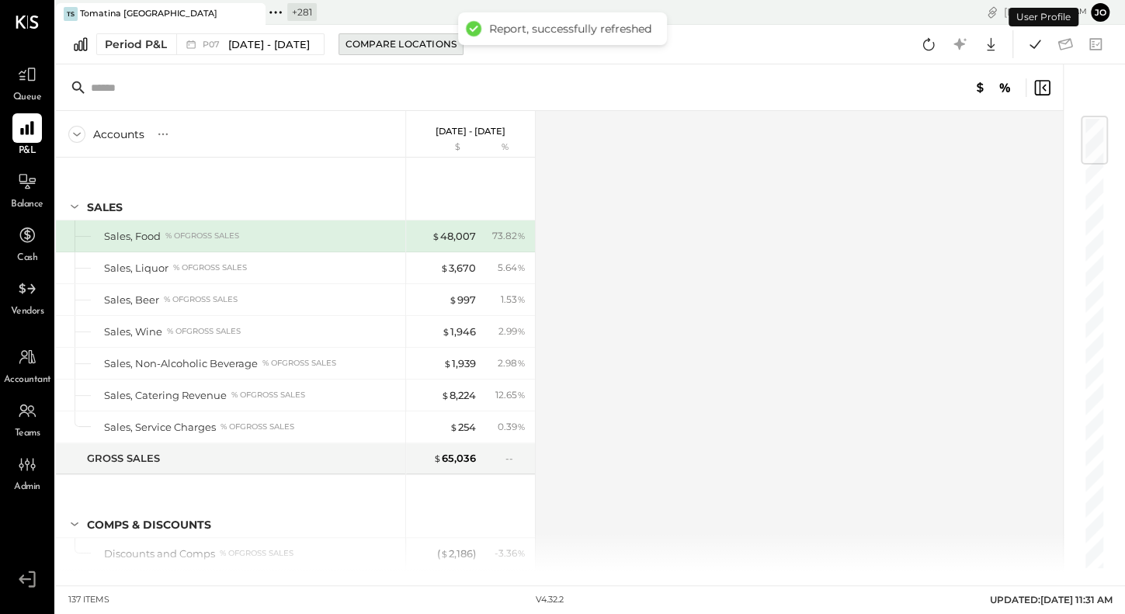
click at [395, 48] on div "Compare Locations" at bounding box center [401, 43] width 111 height 13
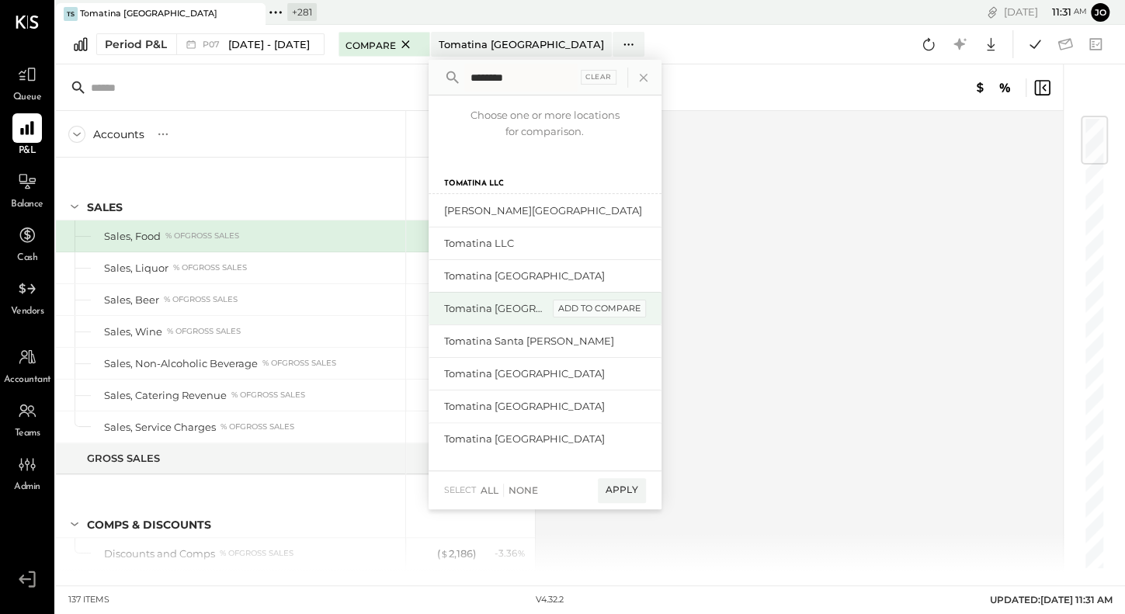
type input "********"
click at [624, 309] on div "add to compare" at bounding box center [599, 309] width 93 height 19
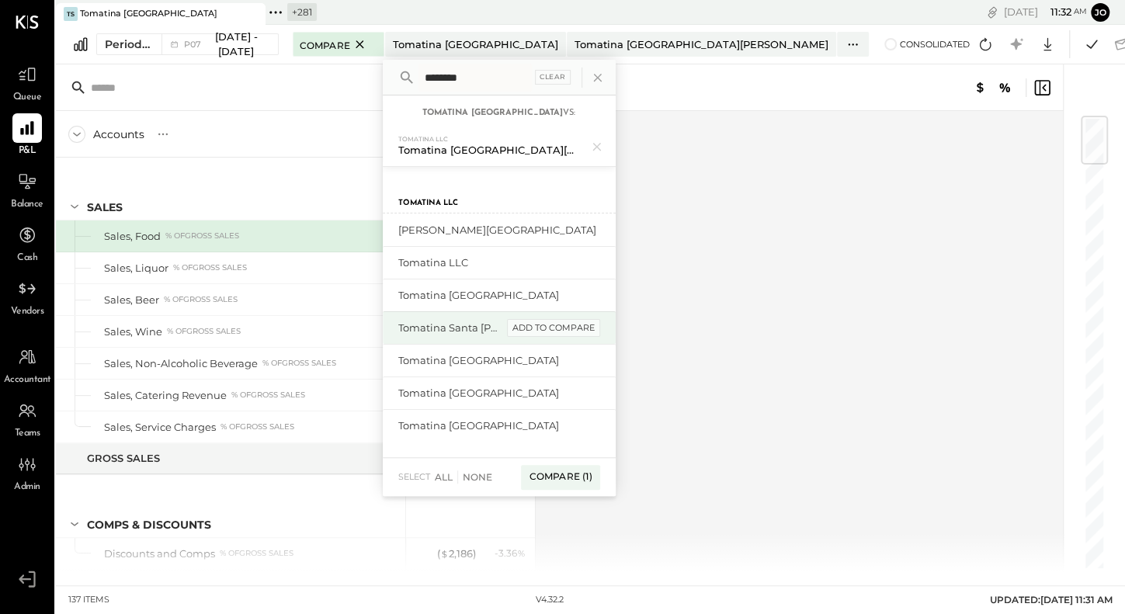
click at [600, 330] on div "add to compare" at bounding box center [553, 328] width 93 height 19
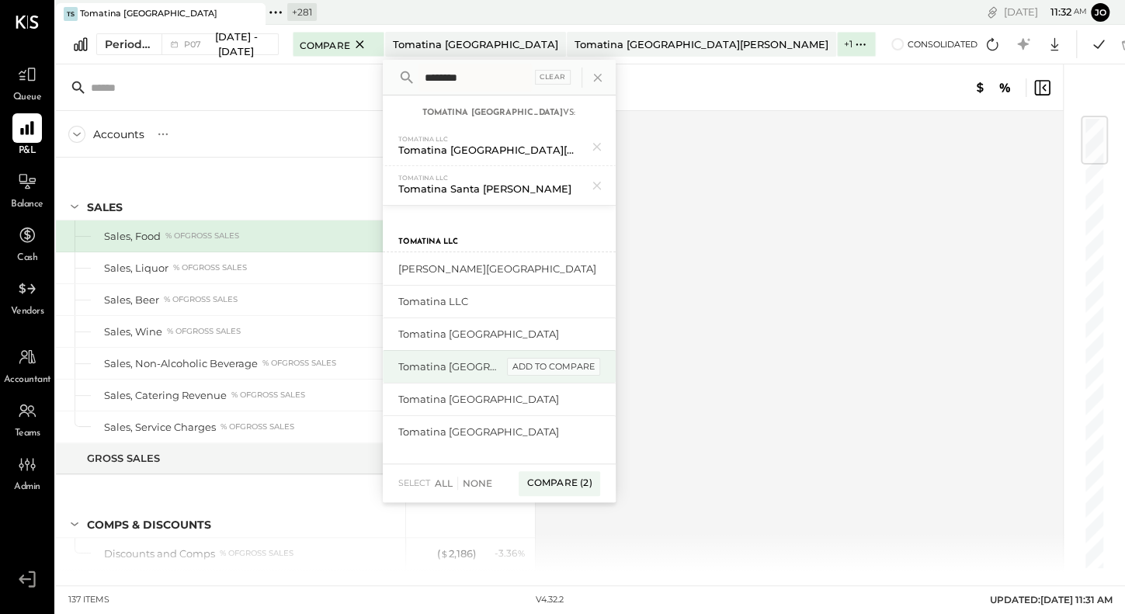
click at [600, 369] on div "add to compare" at bounding box center [553, 367] width 93 height 19
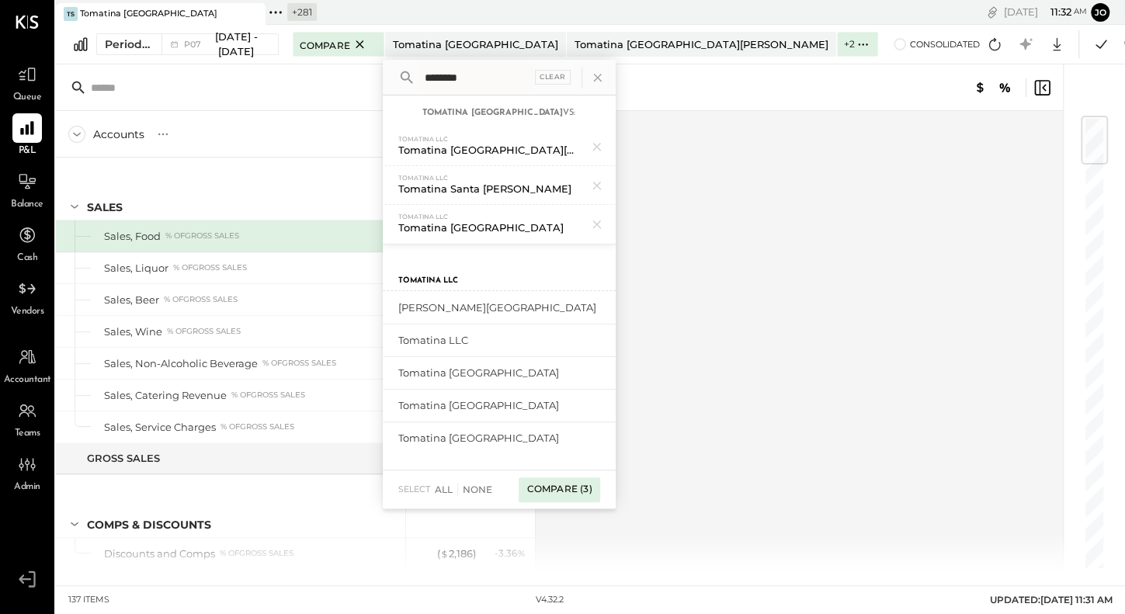
click at [600, 489] on div "Compare (3)" at bounding box center [559, 490] width 81 height 25
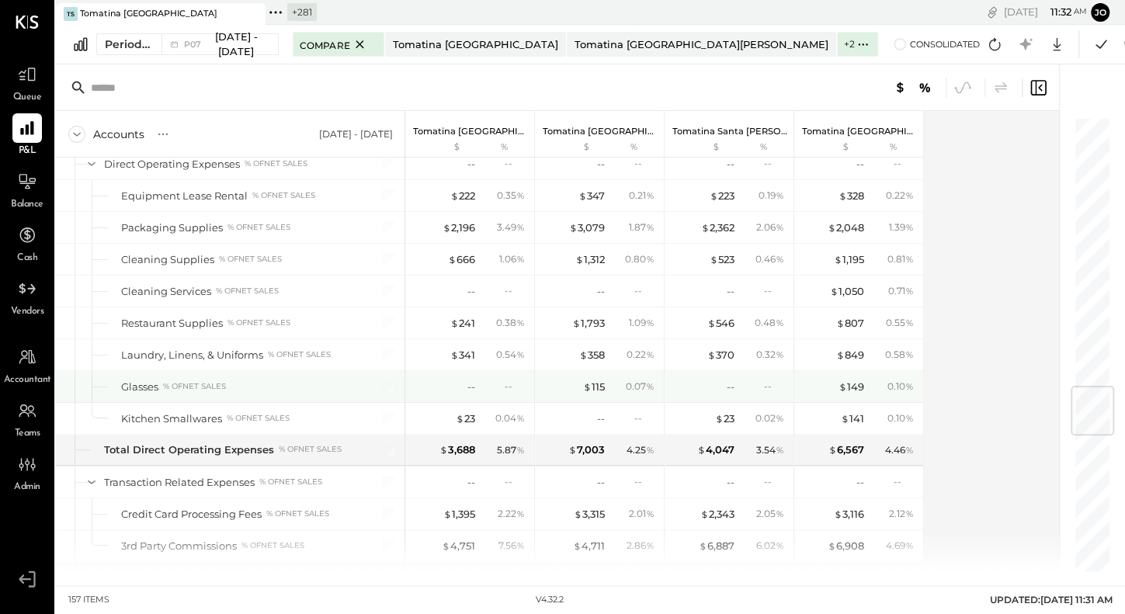
scroll to position [2195, 0]
